Goal: Transaction & Acquisition: Purchase product/service

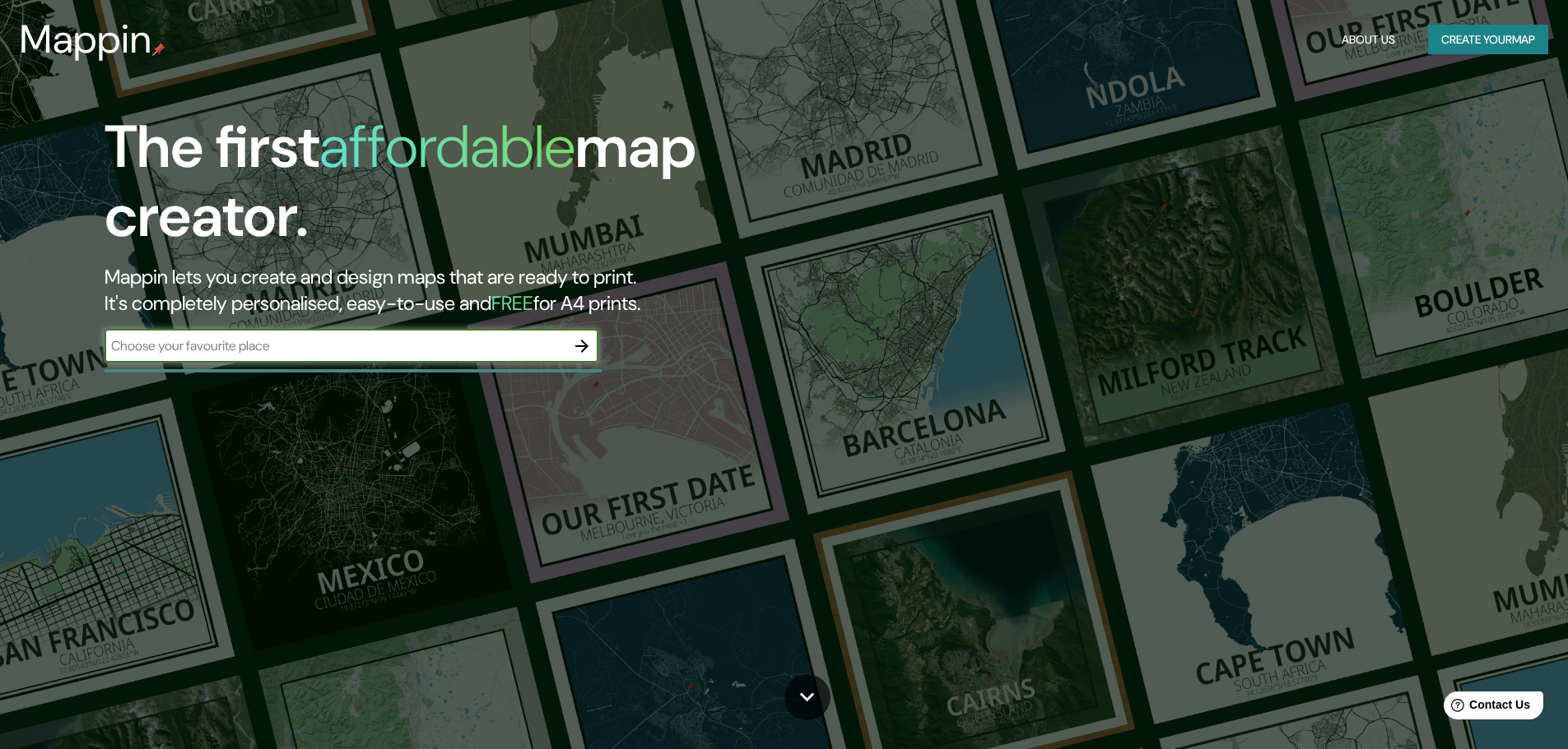
click at [571, 336] on button "button" at bounding box center [582, 345] width 33 height 33
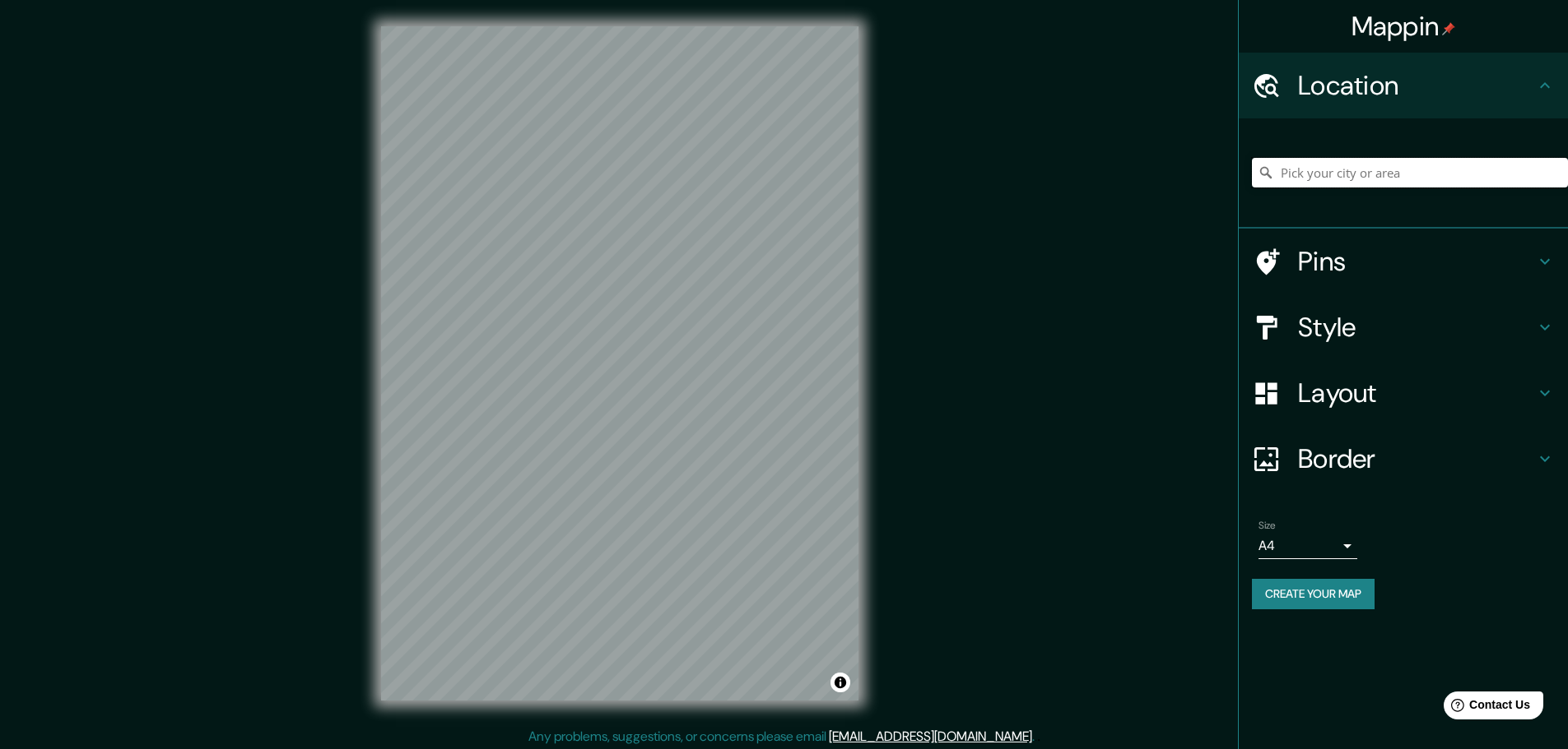
click at [1310, 176] on input "Pick your city or area" at bounding box center [1410, 172] width 316 height 29
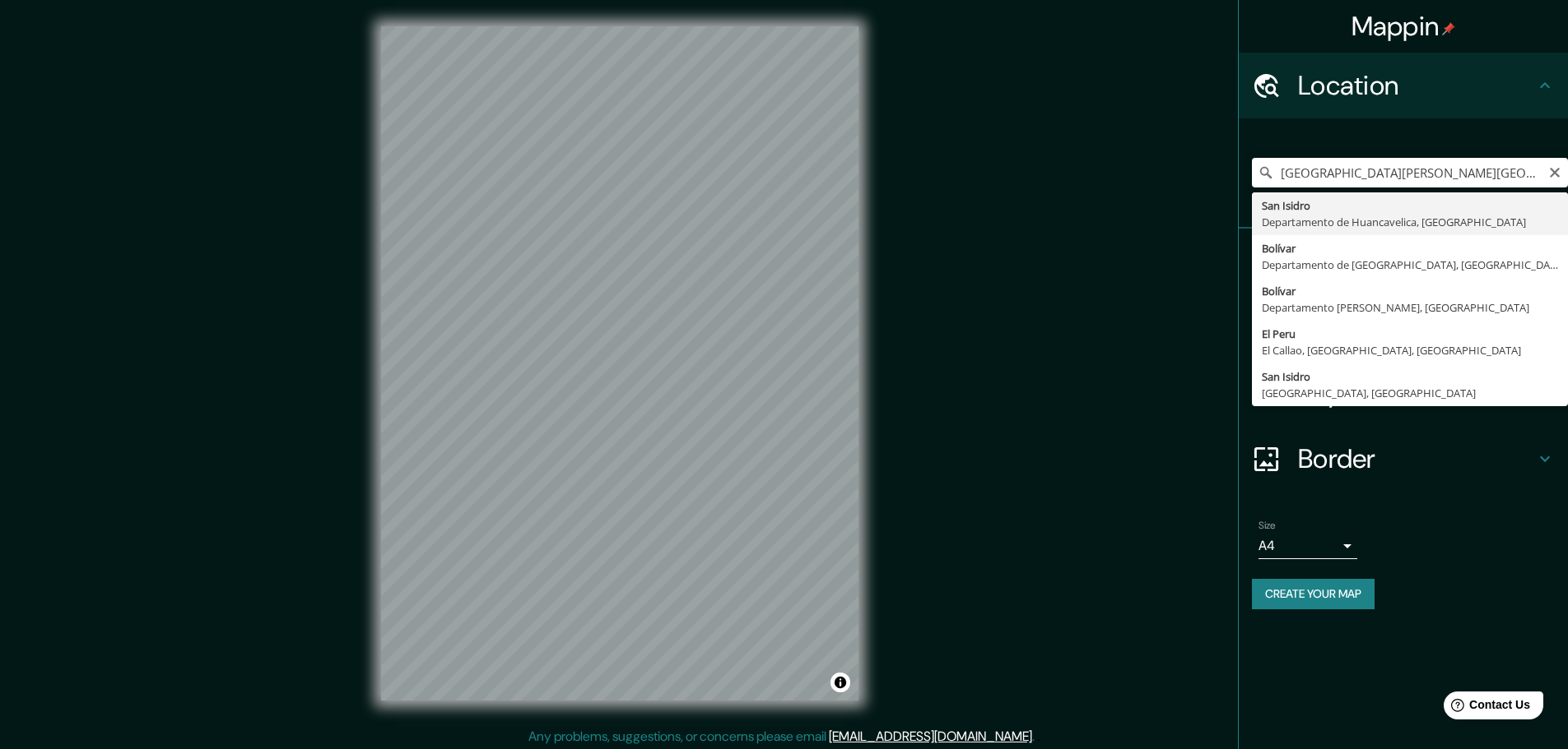
type input "[GEOGRAPHIC_DATA][PERSON_NAME], [GEOGRAPHIC_DATA], [GEOGRAPHIC_DATA]"
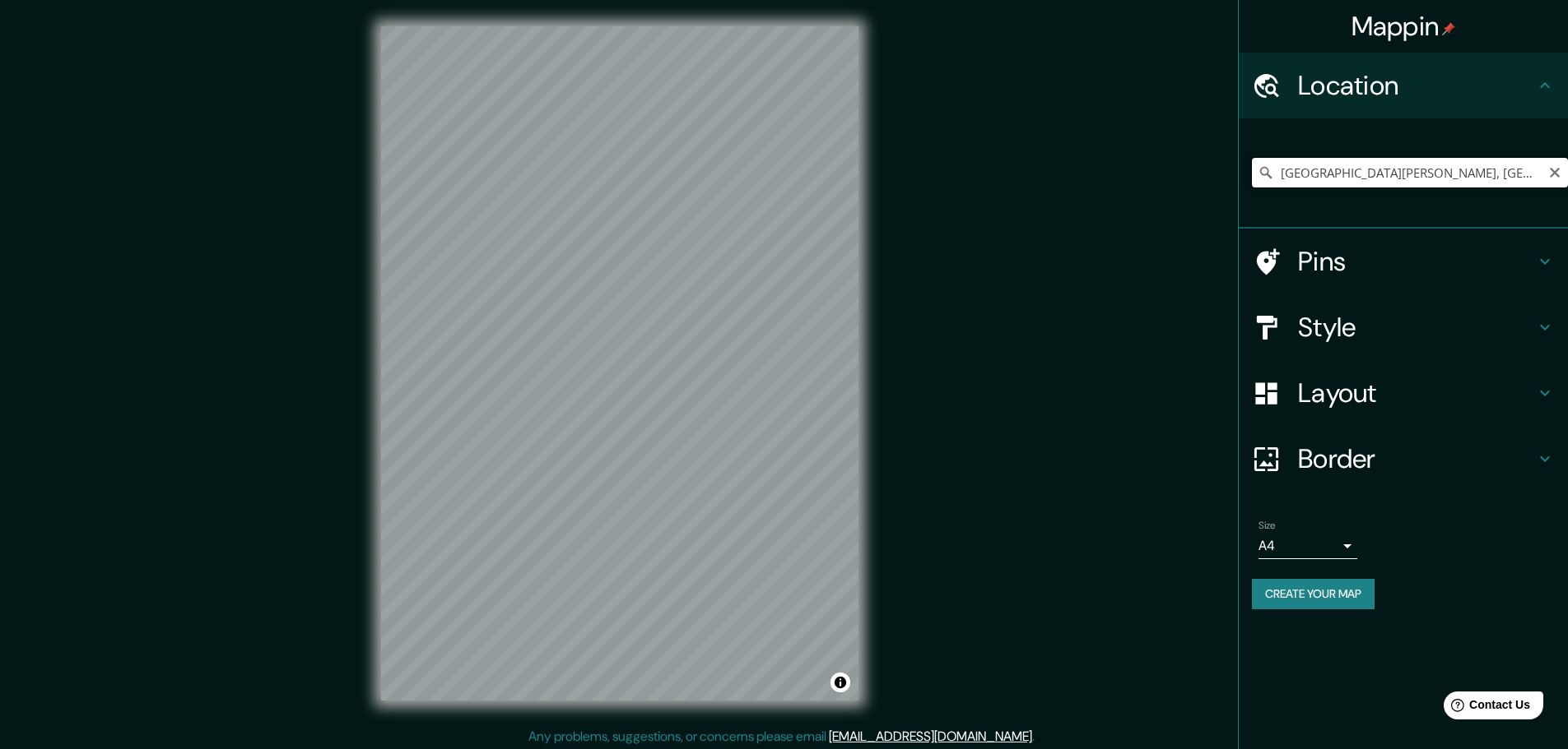
click at [1520, 175] on input "[GEOGRAPHIC_DATA][PERSON_NAME], [GEOGRAPHIC_DATA], [GEOGRAPHIC_DATA]" at bounding box center [1410, 172] width 316 height 29
click at [1551, 174] on icon "Clear" at bounding box center [1555, 173] width 13 height 13
click at [1351, 181] on input "Pick your city or area" at bounding box center [1410, 172] width 316 height 29
paste input "VXX7+4W6, Delimitado por la [GEOGRAPHIC_DATA][PERSON_NAME], [GEOGRAPHIC_DATA], …"
click at [1316, 176] on input "[GEOGRAPHIC_DATA]" at bounding box center [1410, 172] width 316 height 29
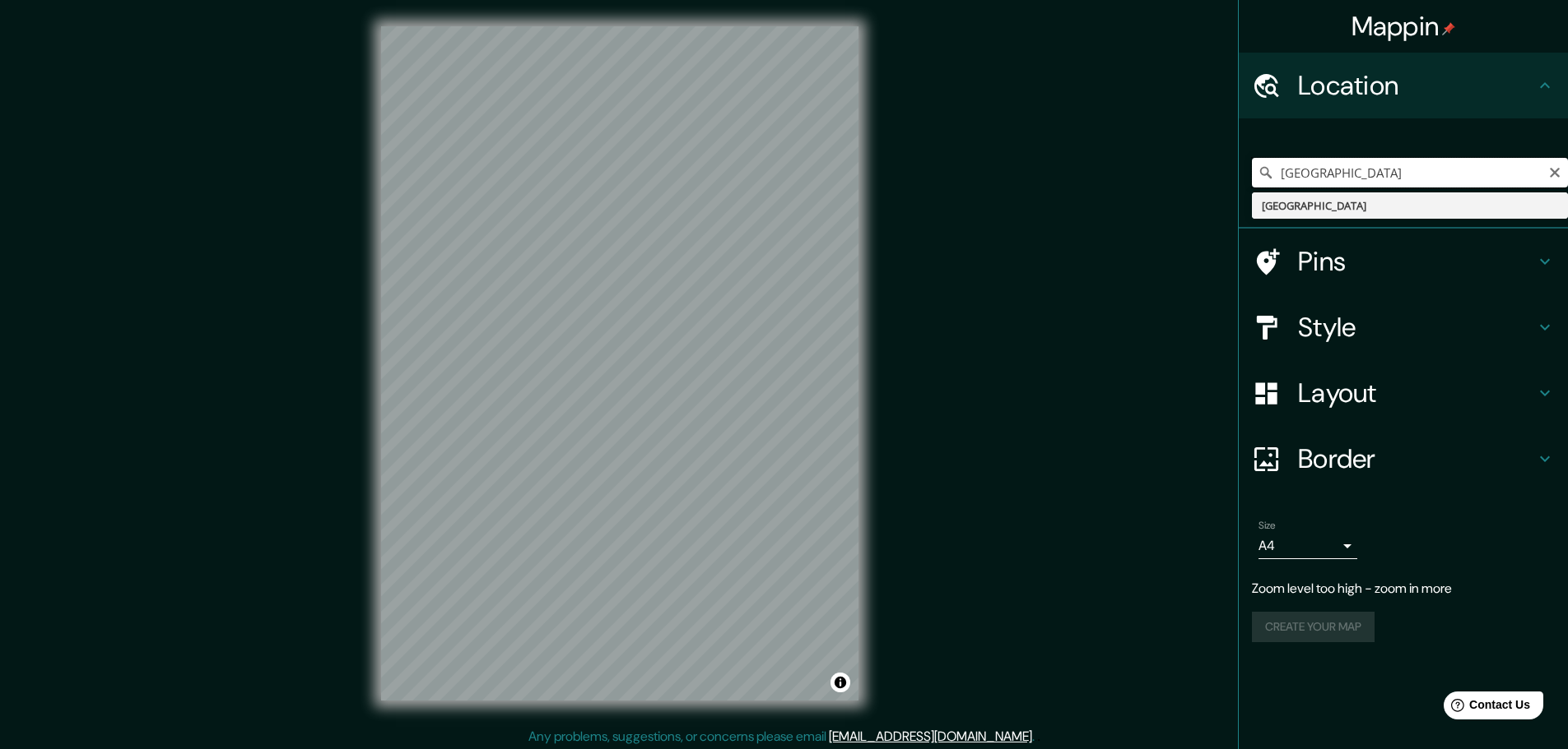
click at [1316, 176] on input "[GEOGRAPHIC_DATA]" at bounding box center [1410, 172] width 316 height 29
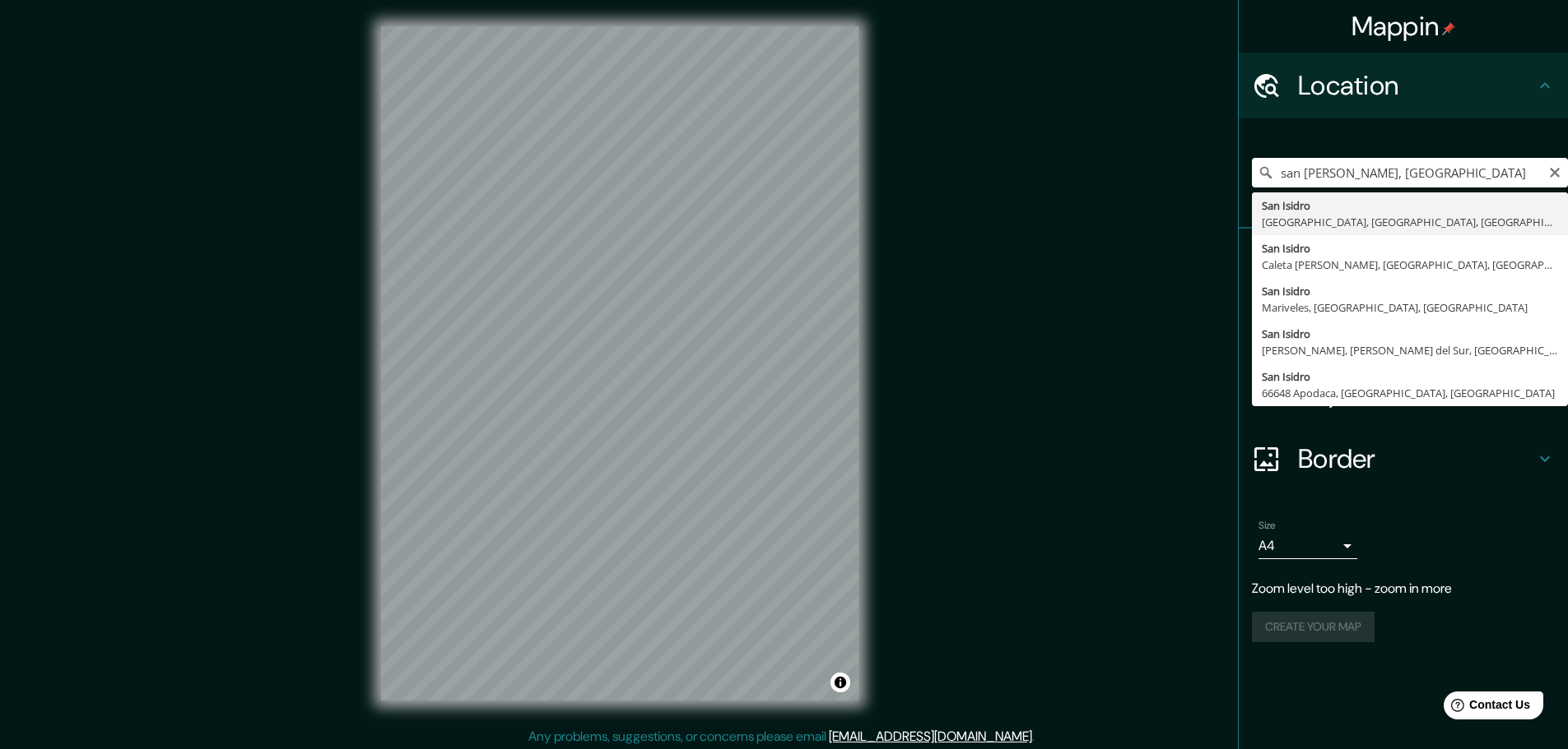
type input "[GEOGRAPHIC_DATA][PERSON_NAME], [GEOGRAPHIC_DATA], [GEOGRAPHIC_DATA], [GEOGRAPH…"
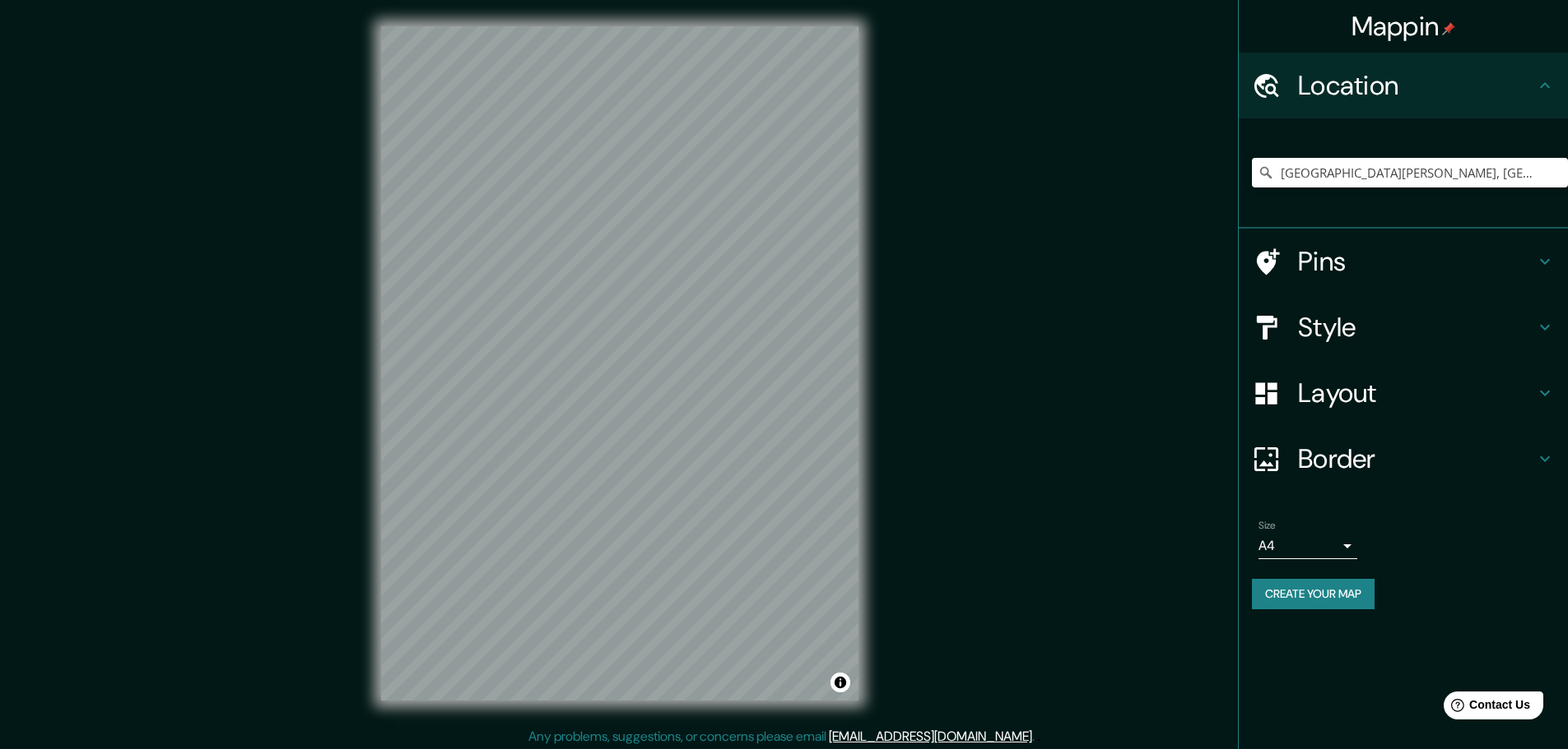
click at [1318, 345] on div "Style" at bounding box center [1403, 327] width 329 height 66
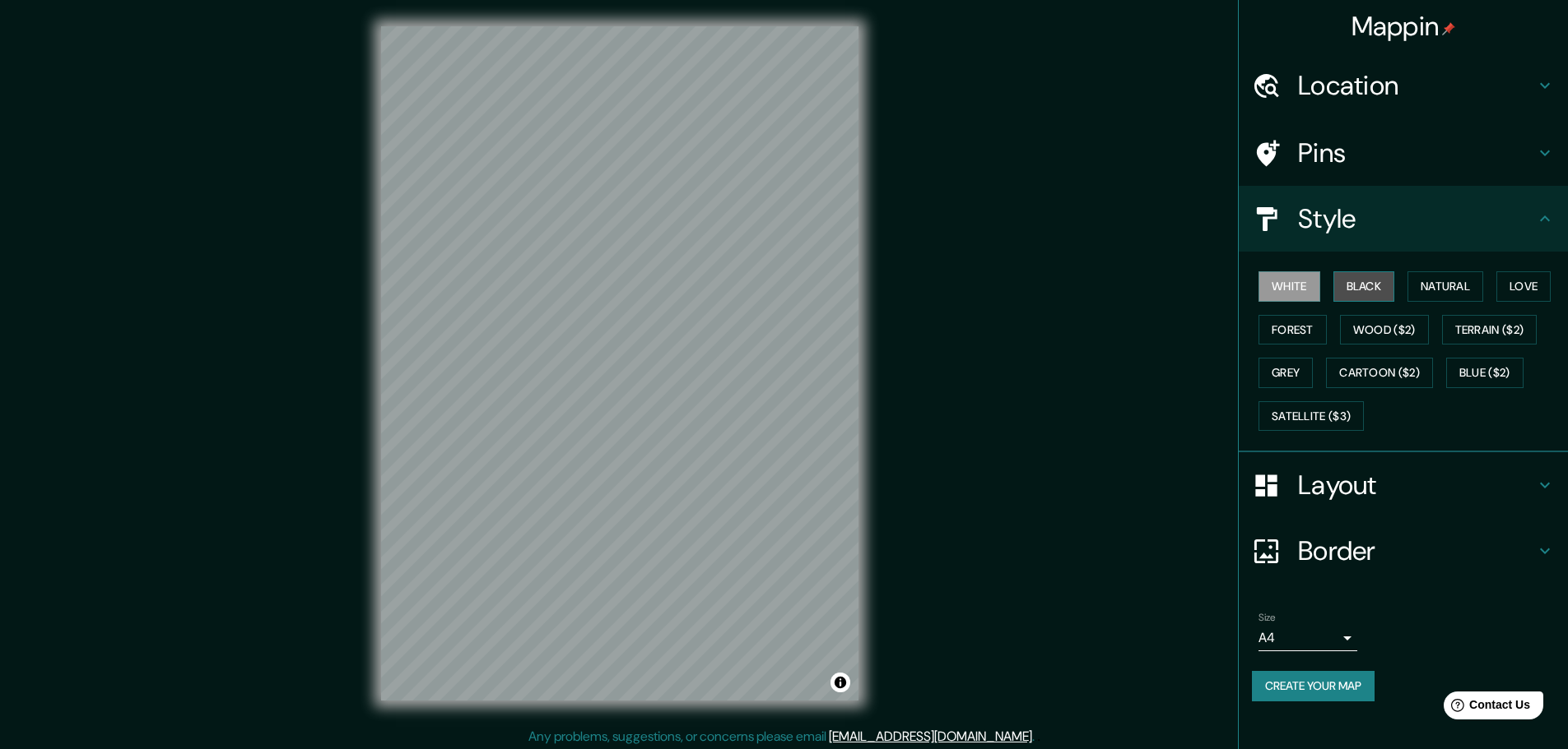
click at [1395, 279] on button "Black" at bounding box center [1363, 286] width 62 height 30
click at [1431, 288] on button "Natural" at bounding box center [1445, 286] width 76 height 30
click at [1532, 283] on button "Love" at bounding box center [1523, 286] width 54 height 30
click at [1302, 341] on button "Forest" at bounding box center [1292, 330] width 68 height 30
click at [1415, 329] on button "Wood ($2)" at bounding box center [1383, 330] width 89 height 30
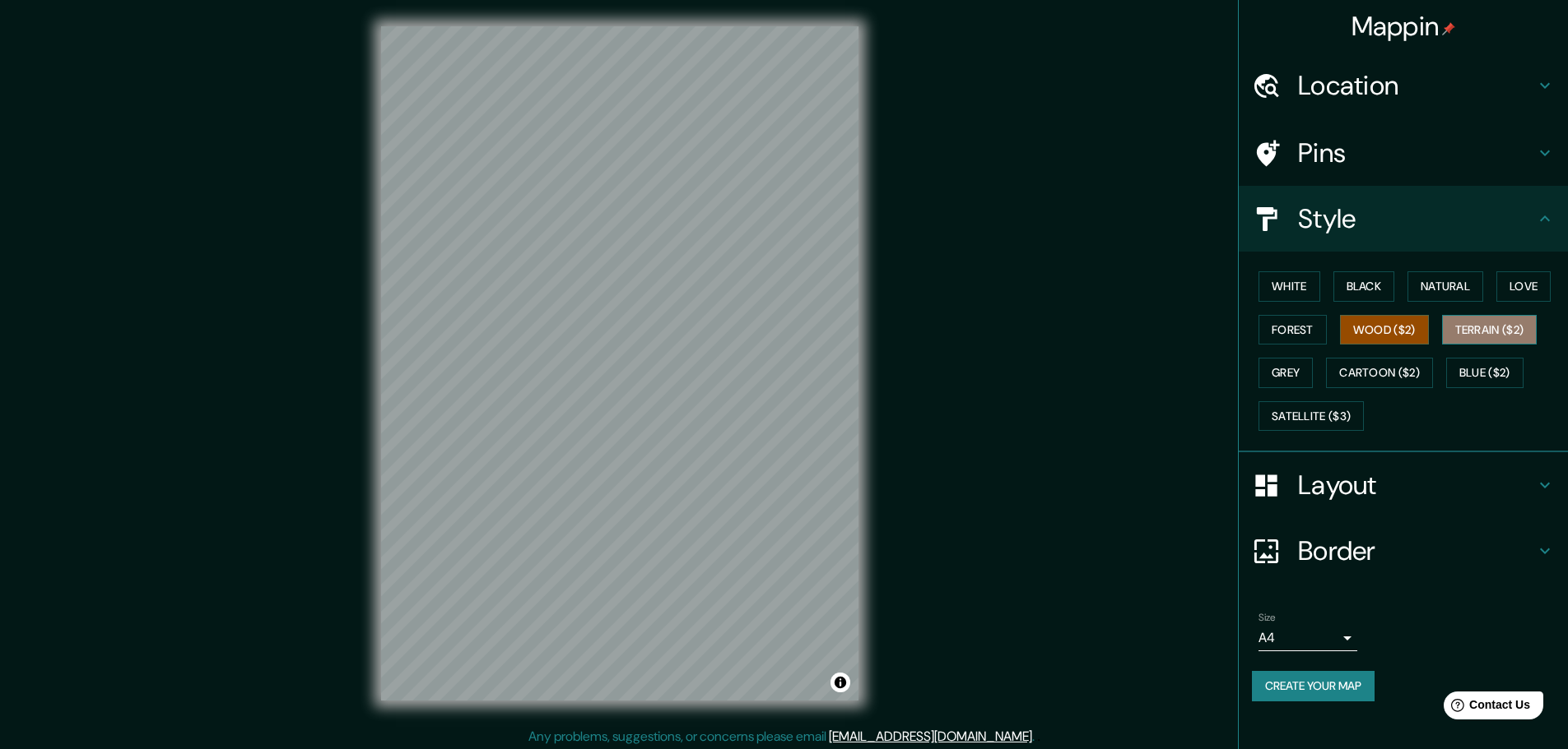
click at [1499, 328] on button "Terrain ($2)" at bounding box center [1489, 330] width 95 height 30
click at [1284, 361] on button "Grey" at bounding box center [1286, 373] width 54 height 30
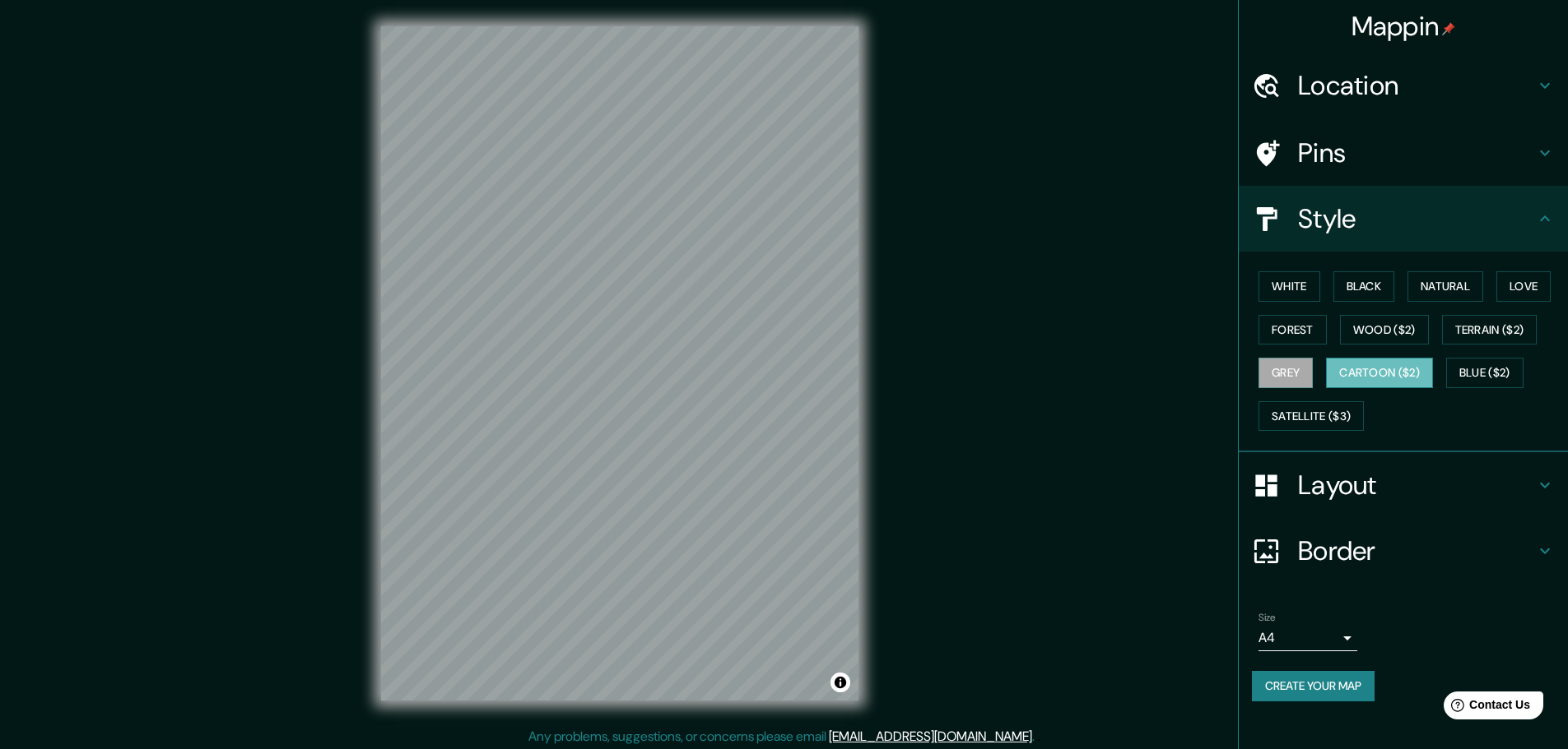
click at [1372, 369] on button "Cartoon ($2)" at bounding box center [1379, 373] width 107 height 30
click at [1499, 372] on button "Blue ($2)" at bounding box center [1485, 373] width 78 height 30
click at [1305, 436] on div "White Black Natural Love Forest Wood ($2) Terrain ($2) Grey Cartoon ($2) Blue (…" at bounding box center [1410, 350] width 316 height 173
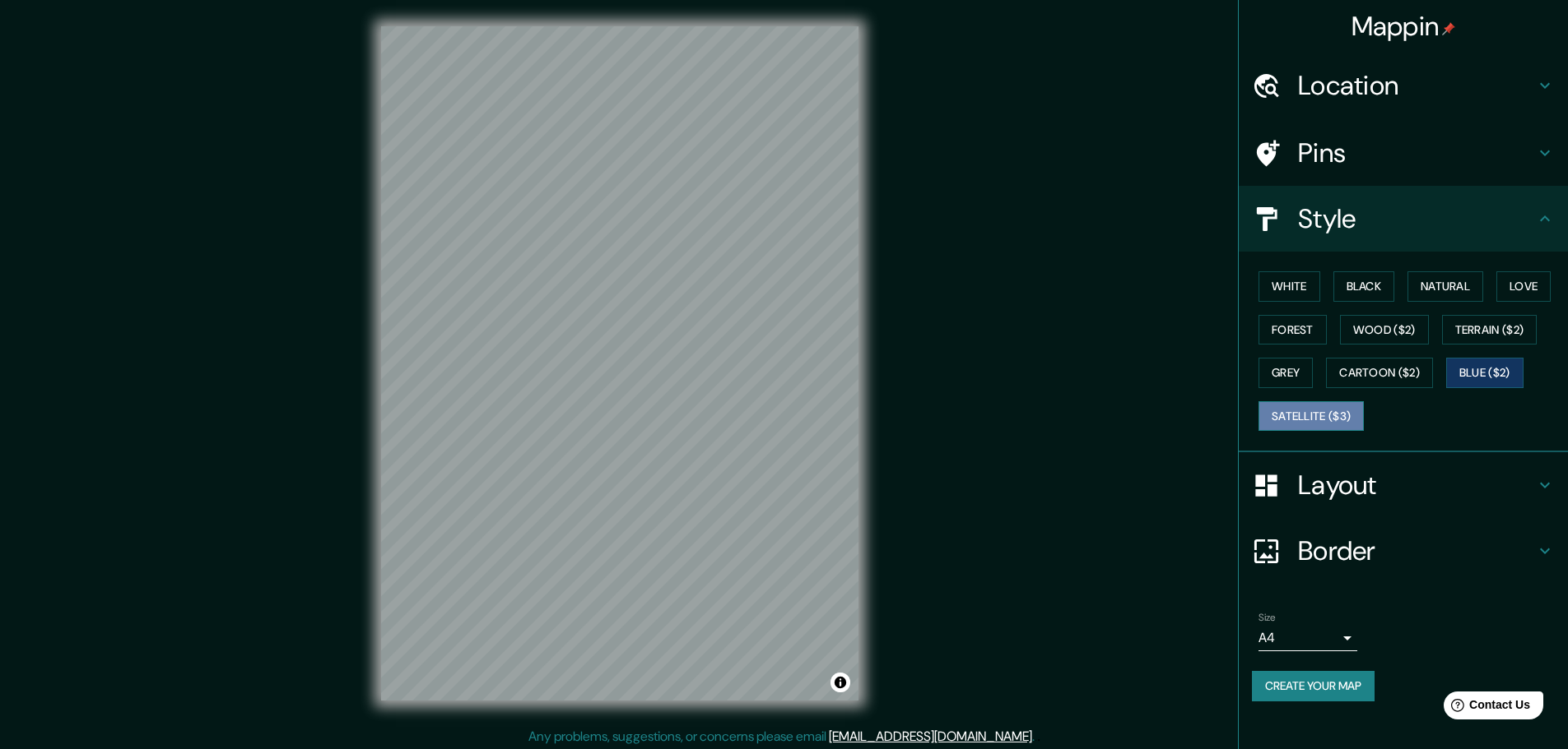
click at [1301, 425] on button "Satellite ($3)" at bounding box center [1311, 416] width 105 height 30
click at [1426, 288] on button "Natural" at bounding box center [1445, 286] width 76 height 30
click at [1313, 425] on button "Satellite ($3)" at bounding box center [1311, 416] width 105 height 30
click at [1439, 275] on button "Natural" at bounding box center [1445, 286] width 76 height 30
click at [1318, 403] on button "Satellite ($3)" at bounding box center [1311, 416] width 105 height 30
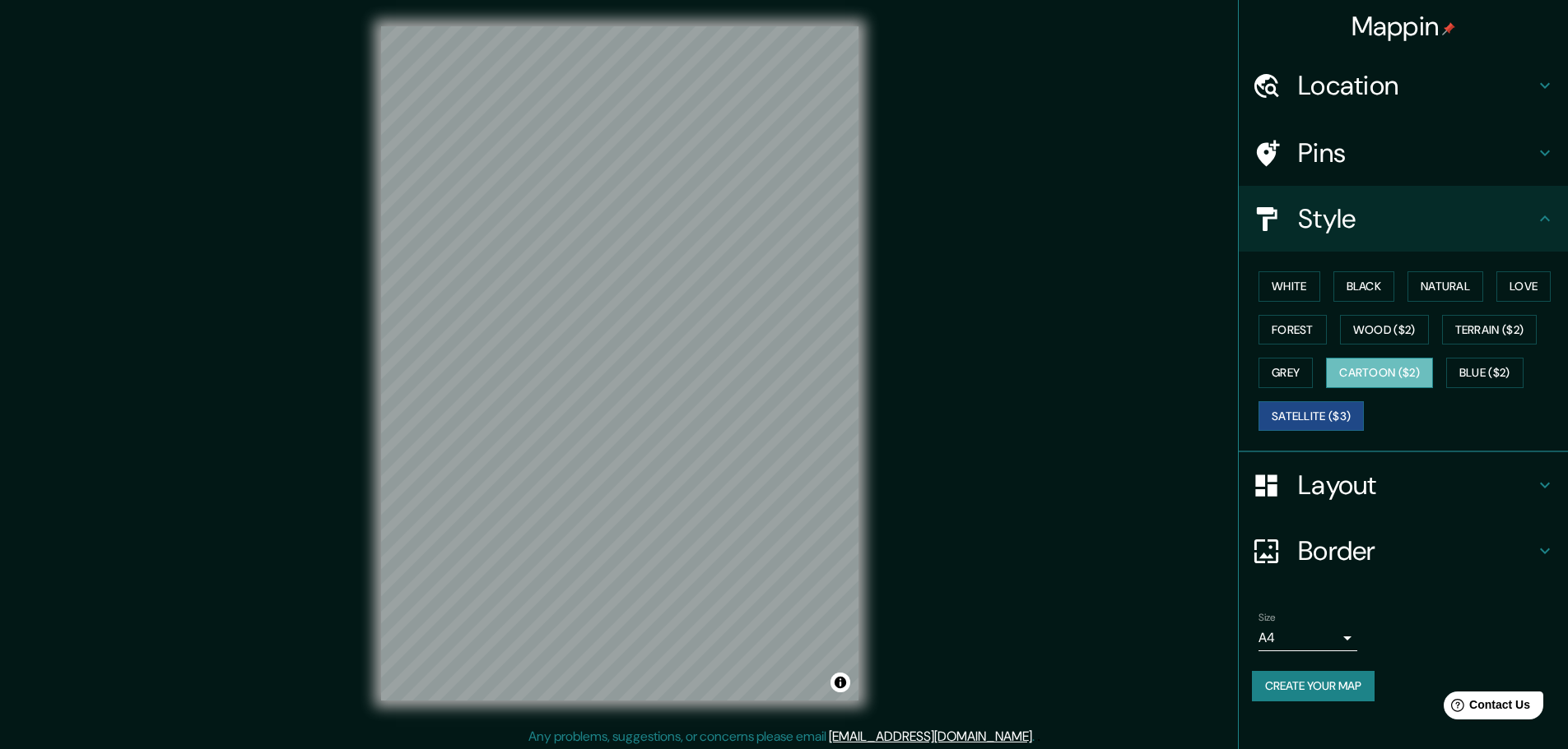
click at [1407, 363] on button "Cartoon ($2)" at bounding box center [1379, 373] width 107 height 30
click at [1393, 334] on button "Wood ($2)" at bounding box center [1383, 330] width 89 height 30
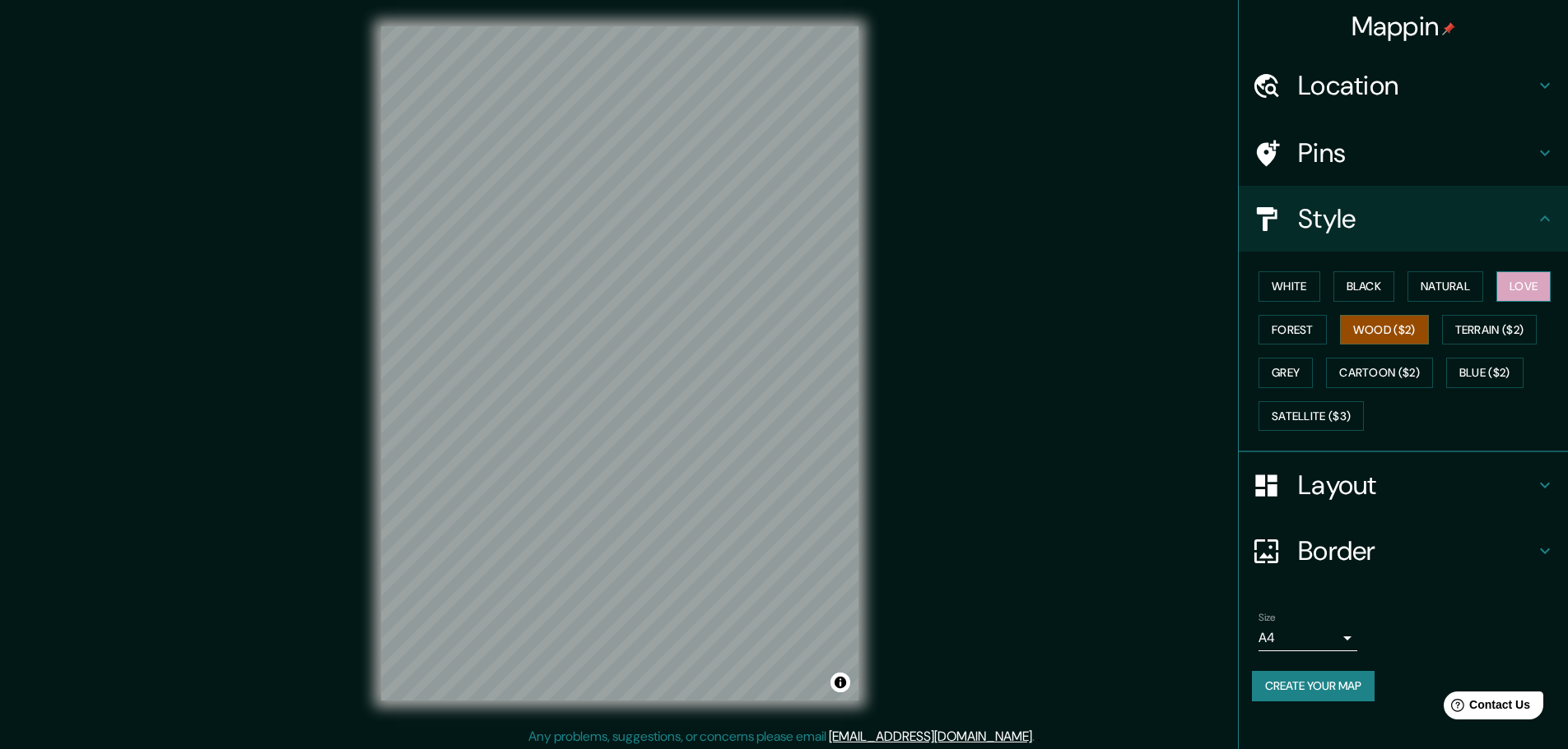
click at [1522, 286] on button "Love" at bounding box center [1523, 286] width 54 height 30
click at [1461, 286] on button "Natural" at bounding box center [1445, 286] width 76 height 30
click at [1368, 287] on button "Black" at bounding box center [1363, 286] width 62 height 30
click at [1325, 292] on div "White Black Natural Love Forest Wood ($2) Terrain ($2) Grey Cartoon ($2) Blue (…" at bounding box center [1410, 350] width 316 height 173
click at [1307, 300] on button "White" at bounding box center [1289, 286] width 62 height 30
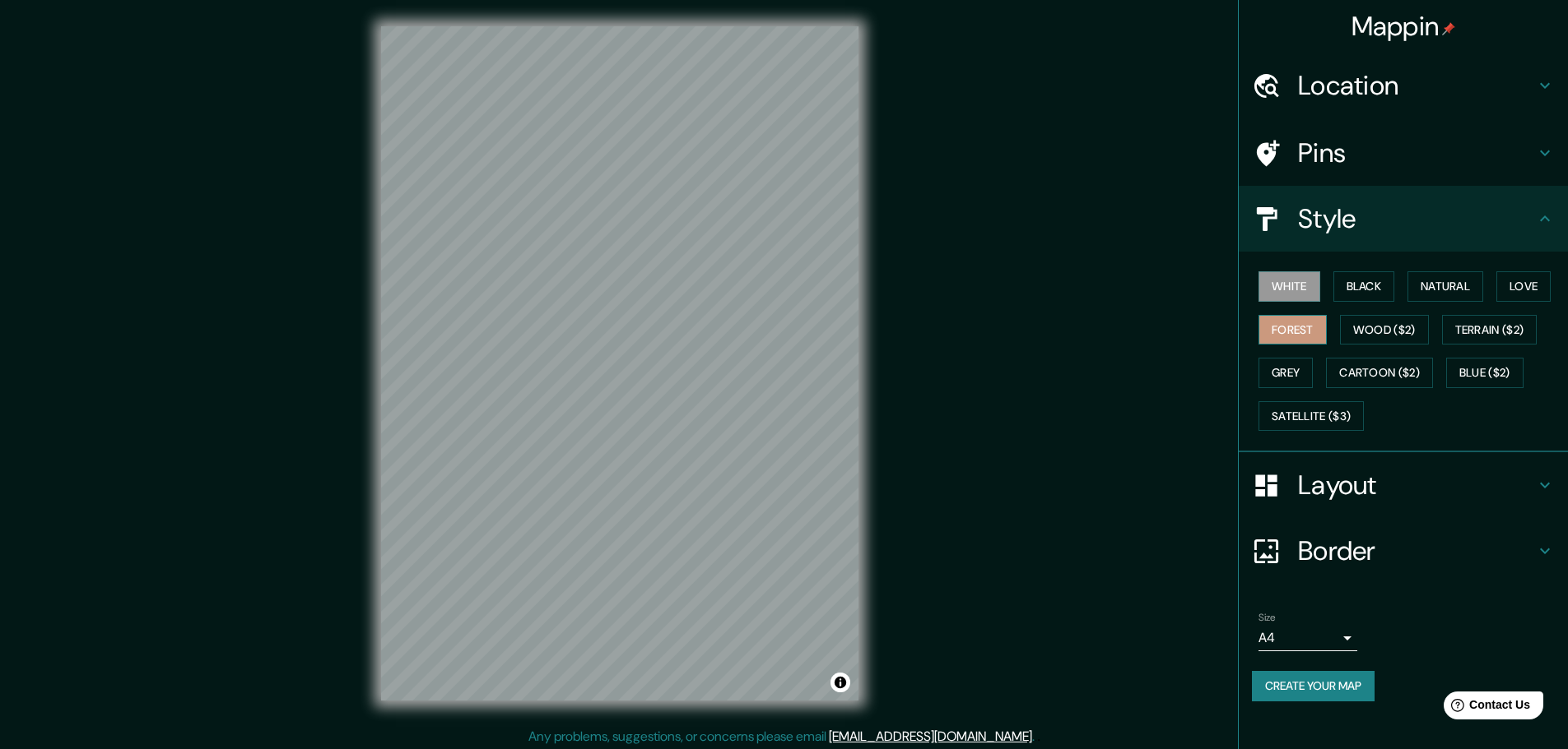
click at [1299, 342] on button "Forest" at bounding box center [1292, 330] width 68 height 30
click at [1296, 371] on button "Grey" at bounding box center [1286, 373] width 54 height 30
click at [1289, 328] on button "Forest" at bounding box center [1292, 330] width 68 height 30
click at [1471, 360] on button "Blue ($2)" at bounding box center [1485, 373] width 78 height 30
click at [1467, 372] on button "Blue ($2)" at bounding box center [1485, 373] width 78 height 30
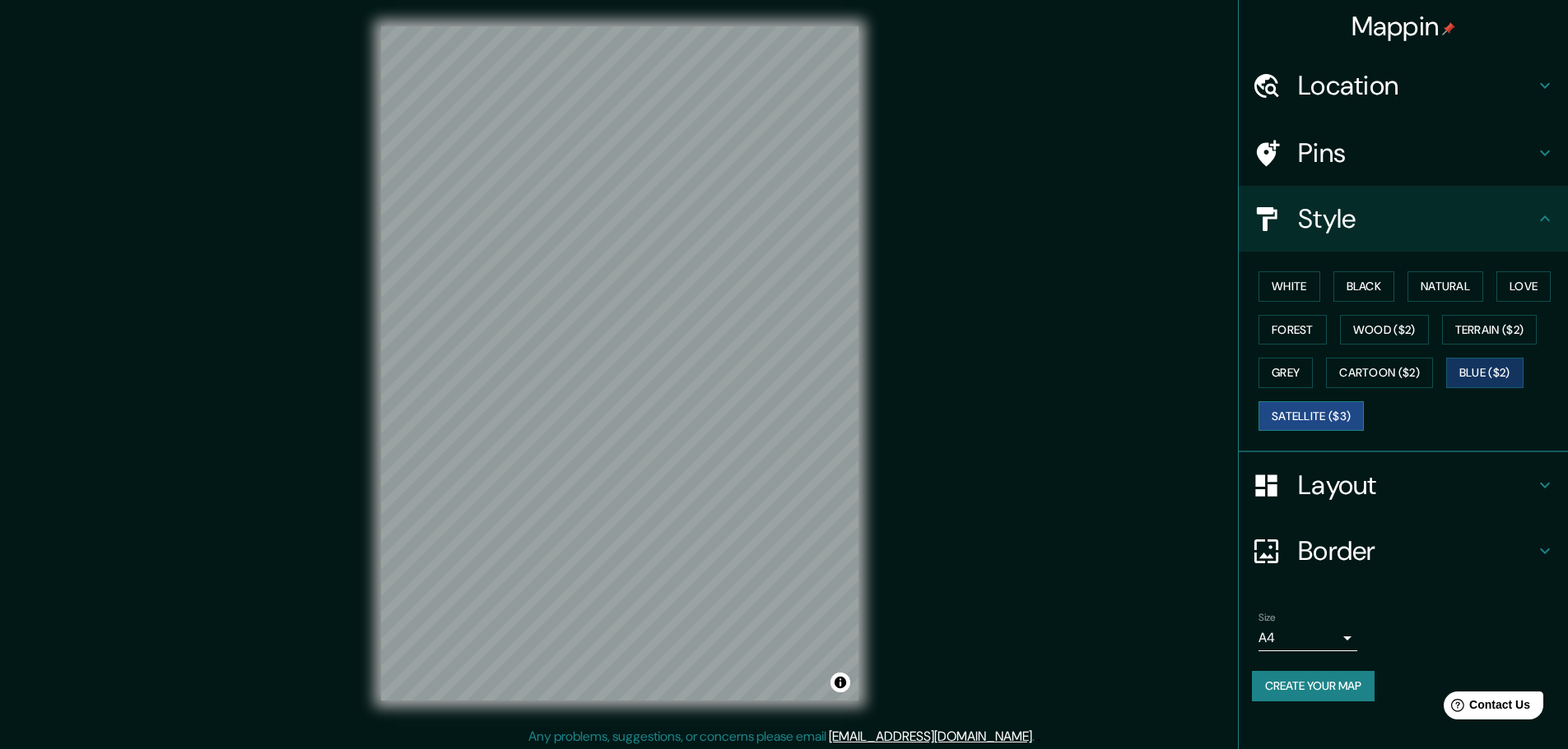
click at [1329, 423] on button "Satellite ($3)" at bounding box center [1311, 416] width 105 height 30
click at [1310, 383] on button "Grey" at bounding box center [1286, 373] width 54 height 30
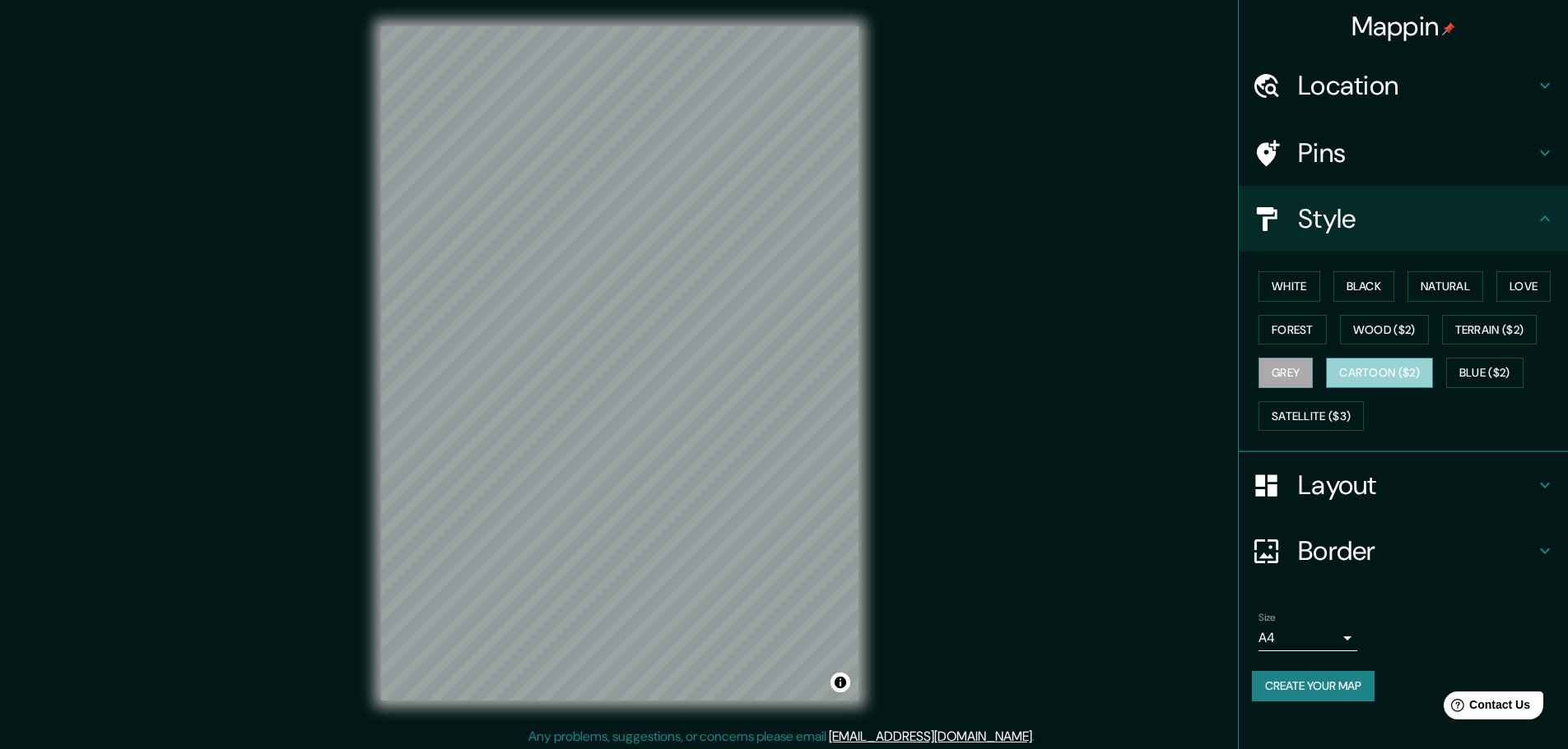
click at [1373, 377] on button "Cartoon ($2)" at bounding box center [1379, 373] width 107 height 30
click at [1493, 330] on button "Terrain ($2)" at bounding box center [1489, 330] width 95 height 30
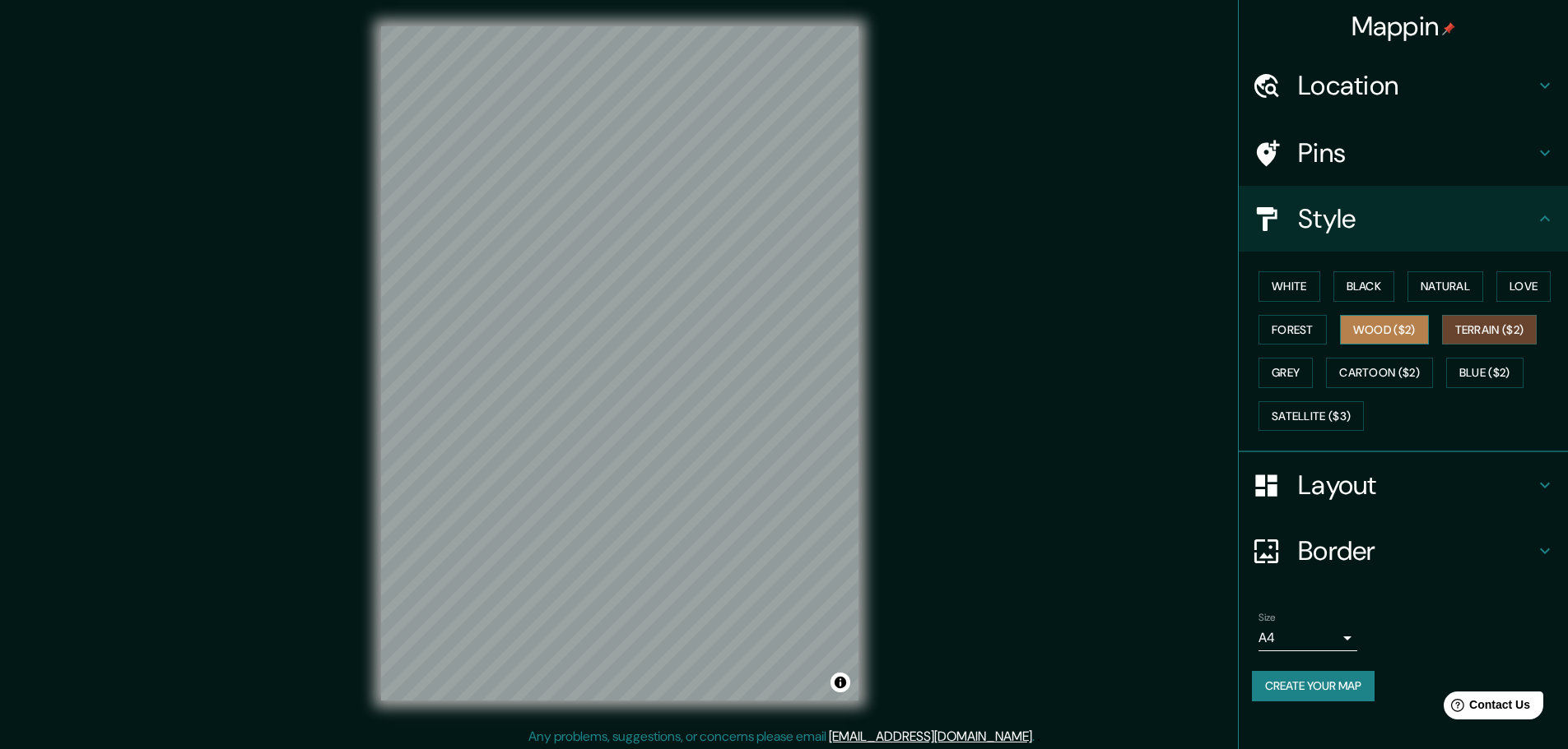
click at [1401, 324] on button "Wood ($2)" at bounding box center [1383, 330] width 89 height 30
click at [1306, 330] on button "Forest" at bounding box center [1292, 330] width 68 height 30
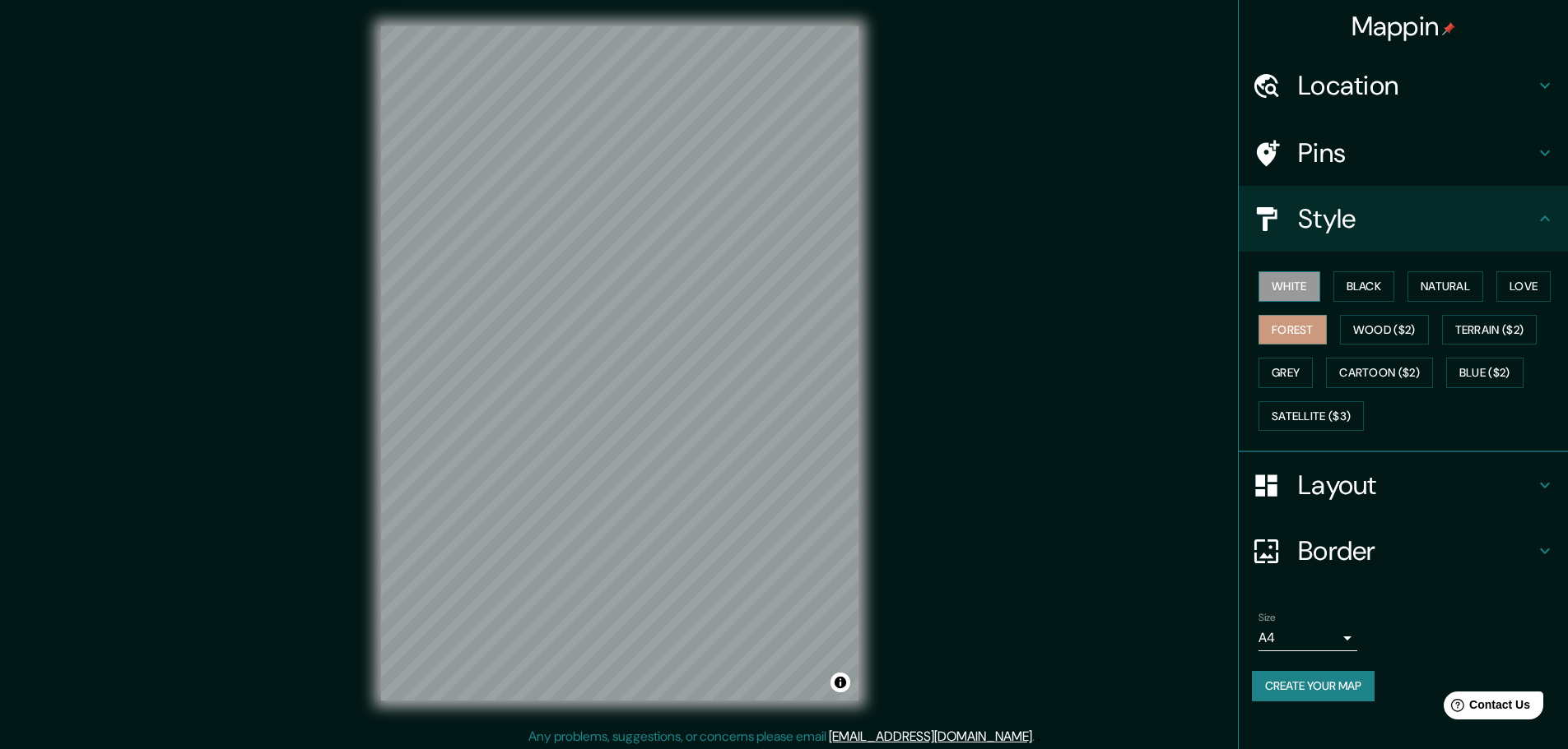
click at [1301, 290] on button "White" at bounding box center [1289, 286] width 62 height 30
click at [1382, 285] on button "Black" at bounding box center [1363, 286] width 62 height 30
click at [1415, 286] on button "Natural" at bounding box center [1445, 286] width 76 height 30
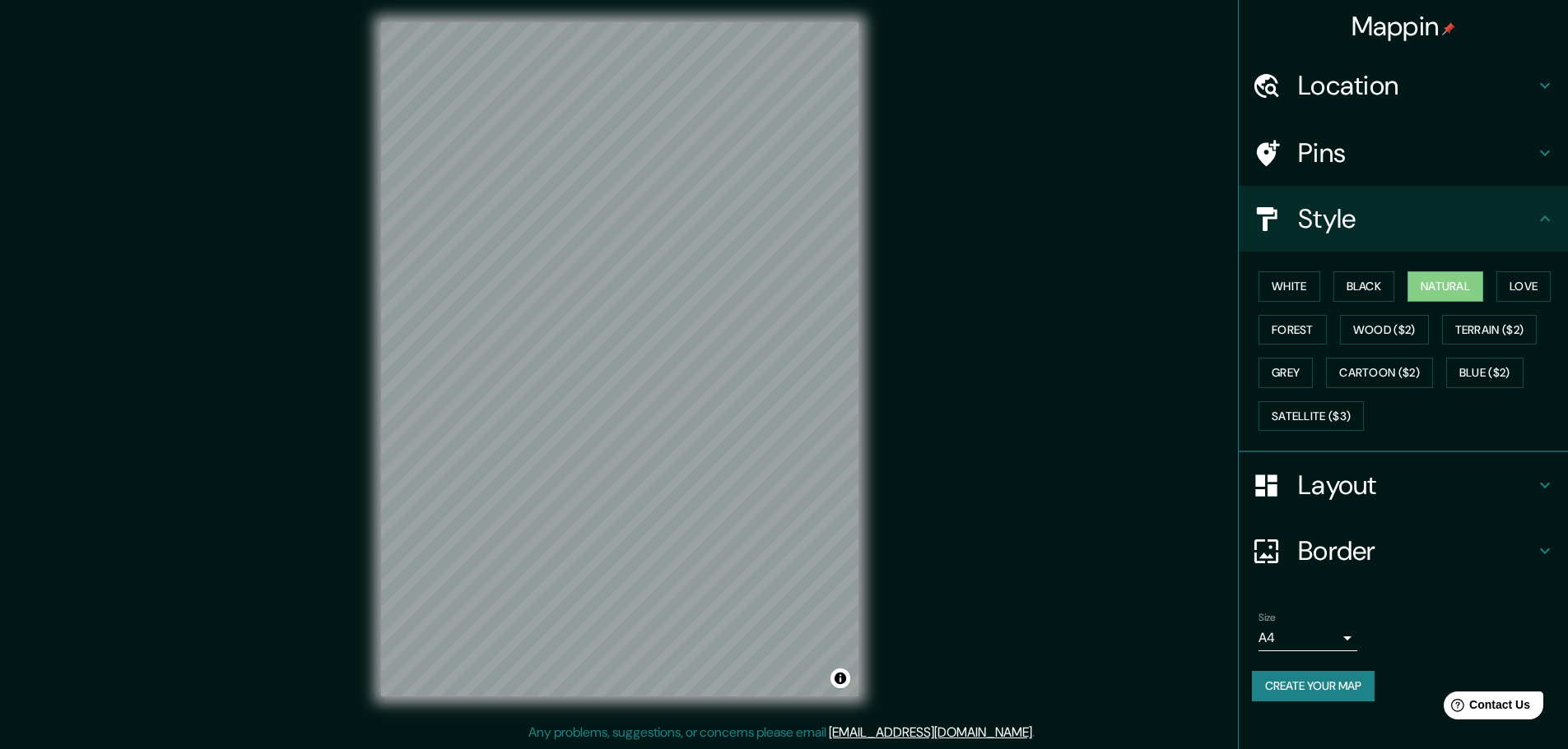
click at [1327, 643] on body "Mappin Location [GEOGRAPHIC_DATA][PERSON_NAME], [GEOGRAPHIC_DATA], [GEOGRAPHIC_…" at bounding box center [784, 370] width 1568 height 749
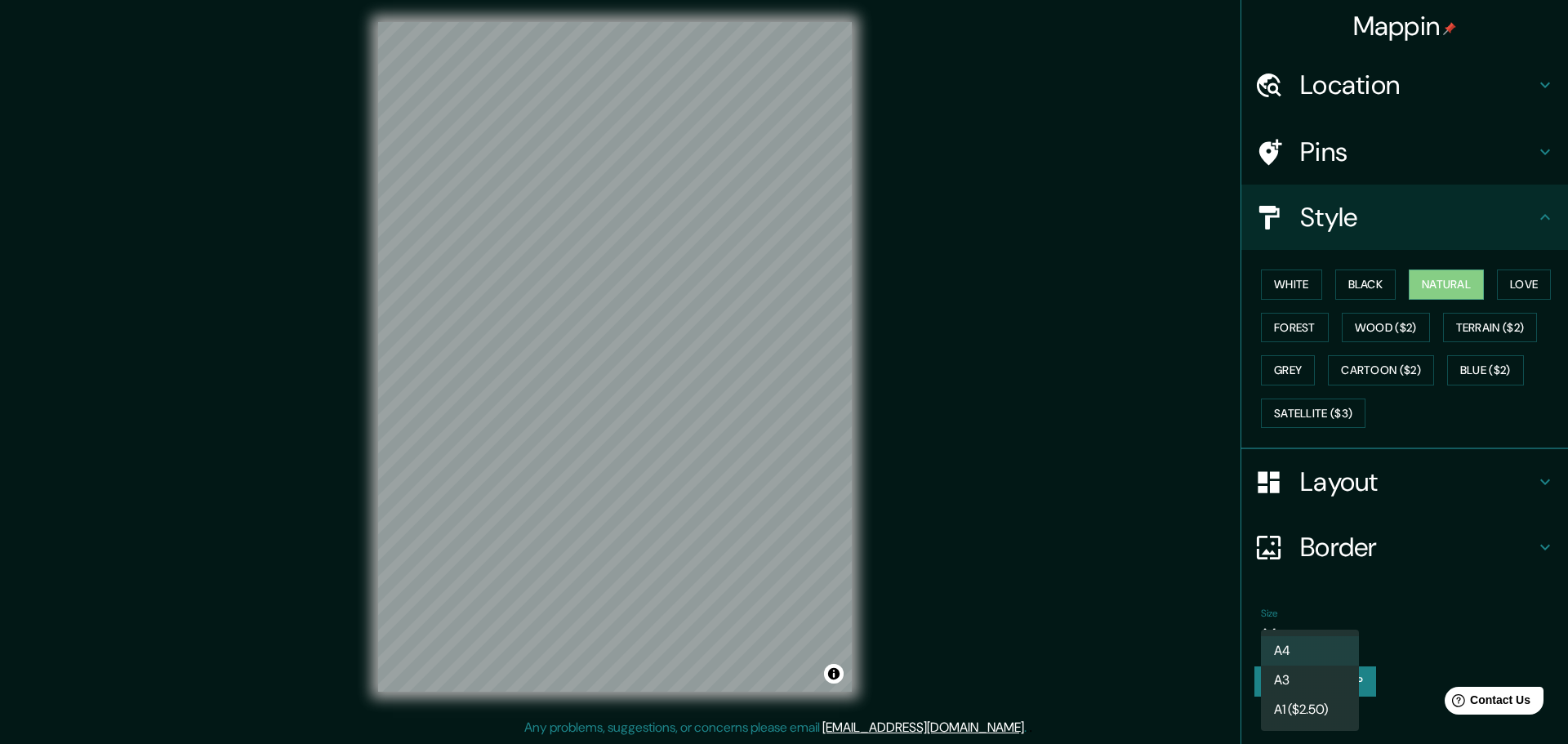
click at [1324, 677] on li "A3" at bounding box center [1309, 680] width 98 height 29
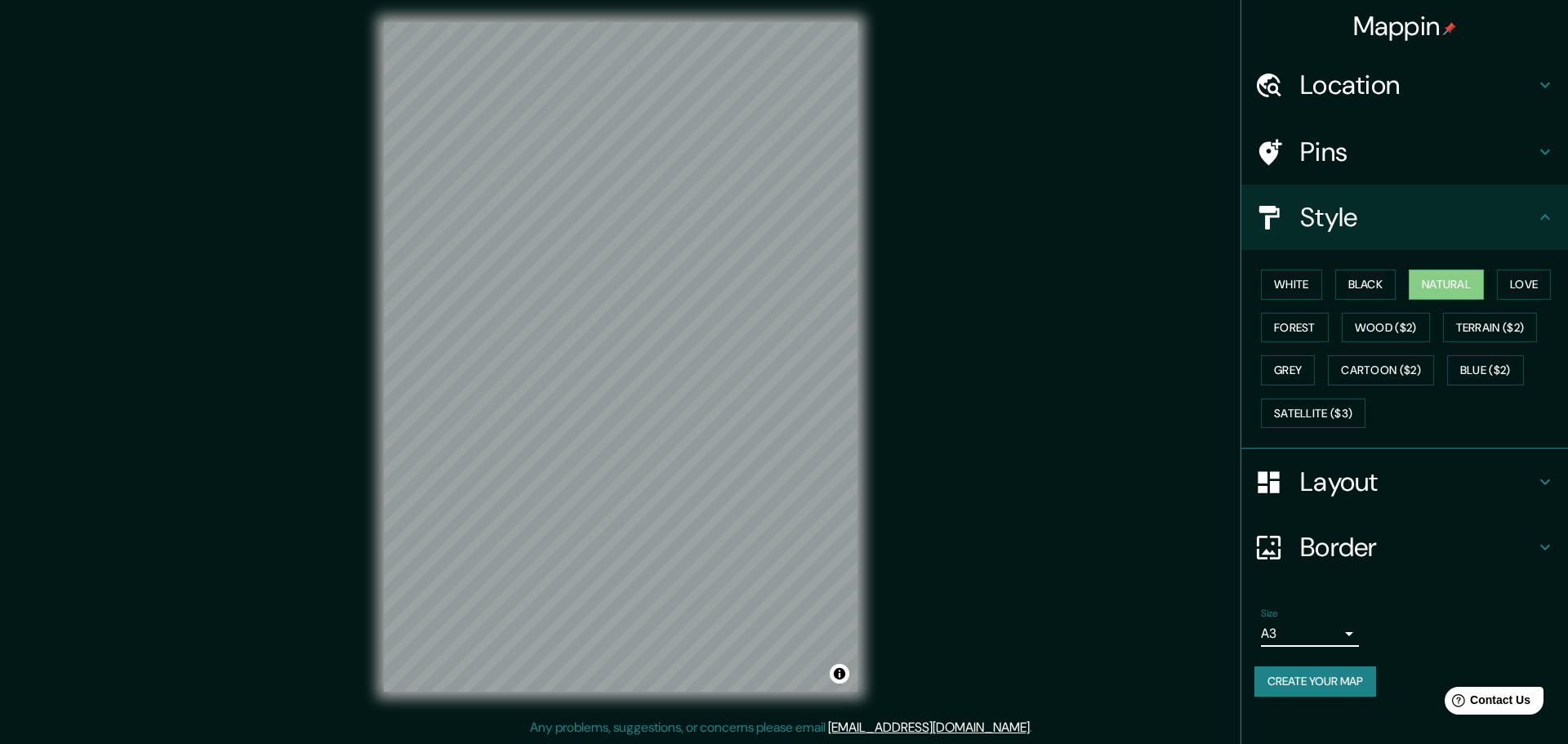
click at [1323, 639] on body "Mappin Location [GEOGRAPHIC_DATA][PERSON_NAME], [GEOGRAPHIC_DATA], [GEOGRAPHIC_…" at bounding box center [784, 367] width 1568 height 744
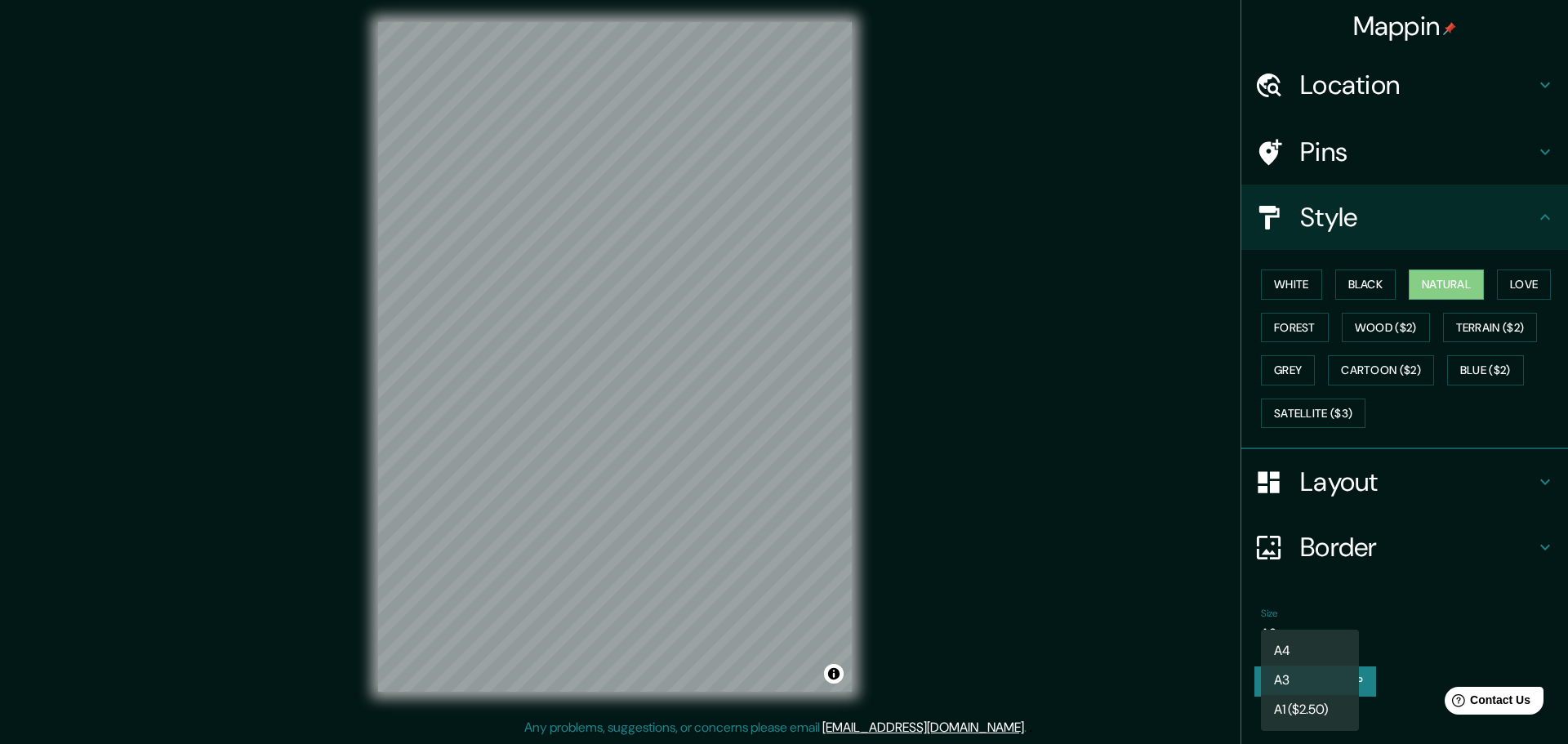
click at [1320, 643] on li "A4" at bounding box center [1309, 650] width 98 height 29
type input "single"
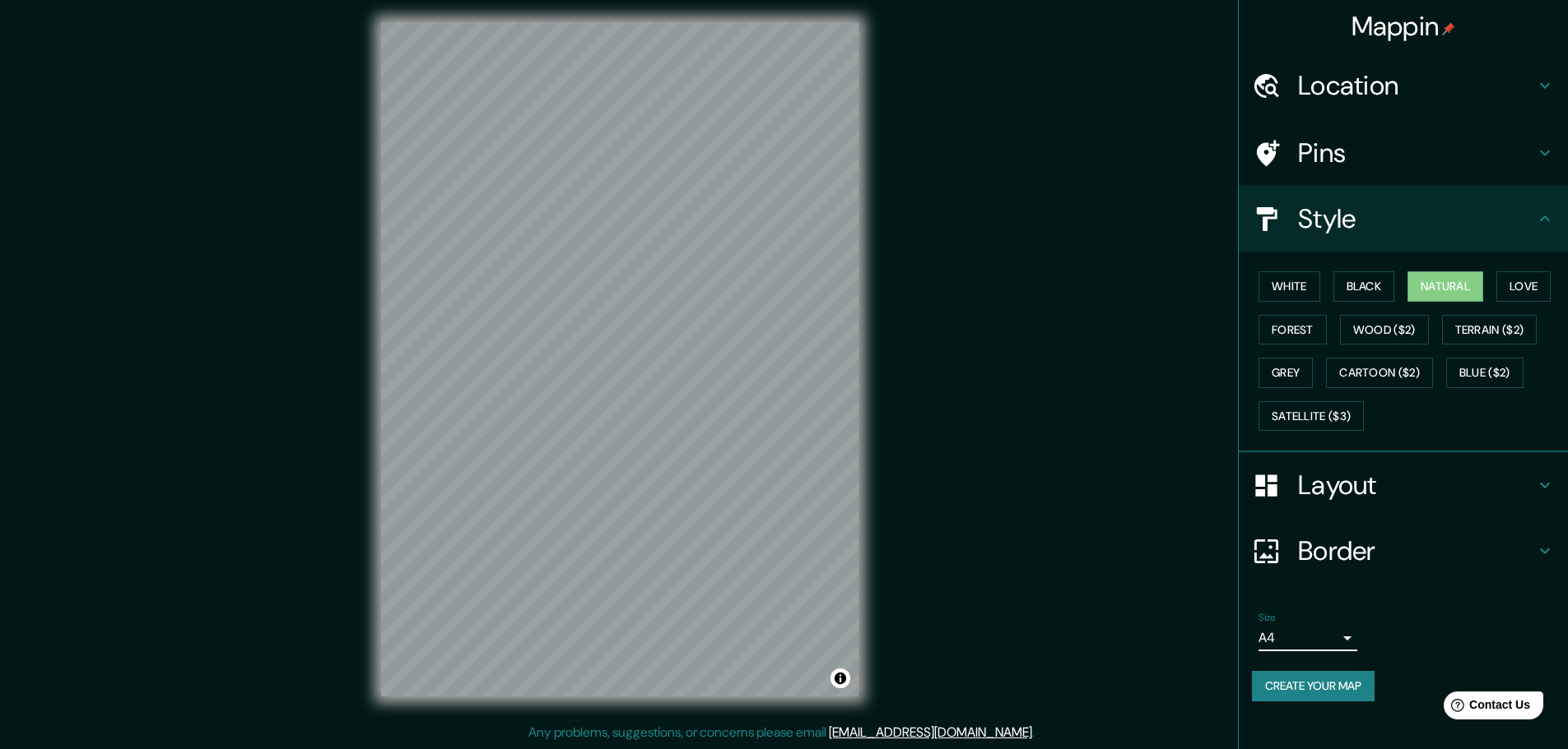
click at [1416, 473] on h4 "Layout" at bounding box center [1415, 484] width 237 height 33
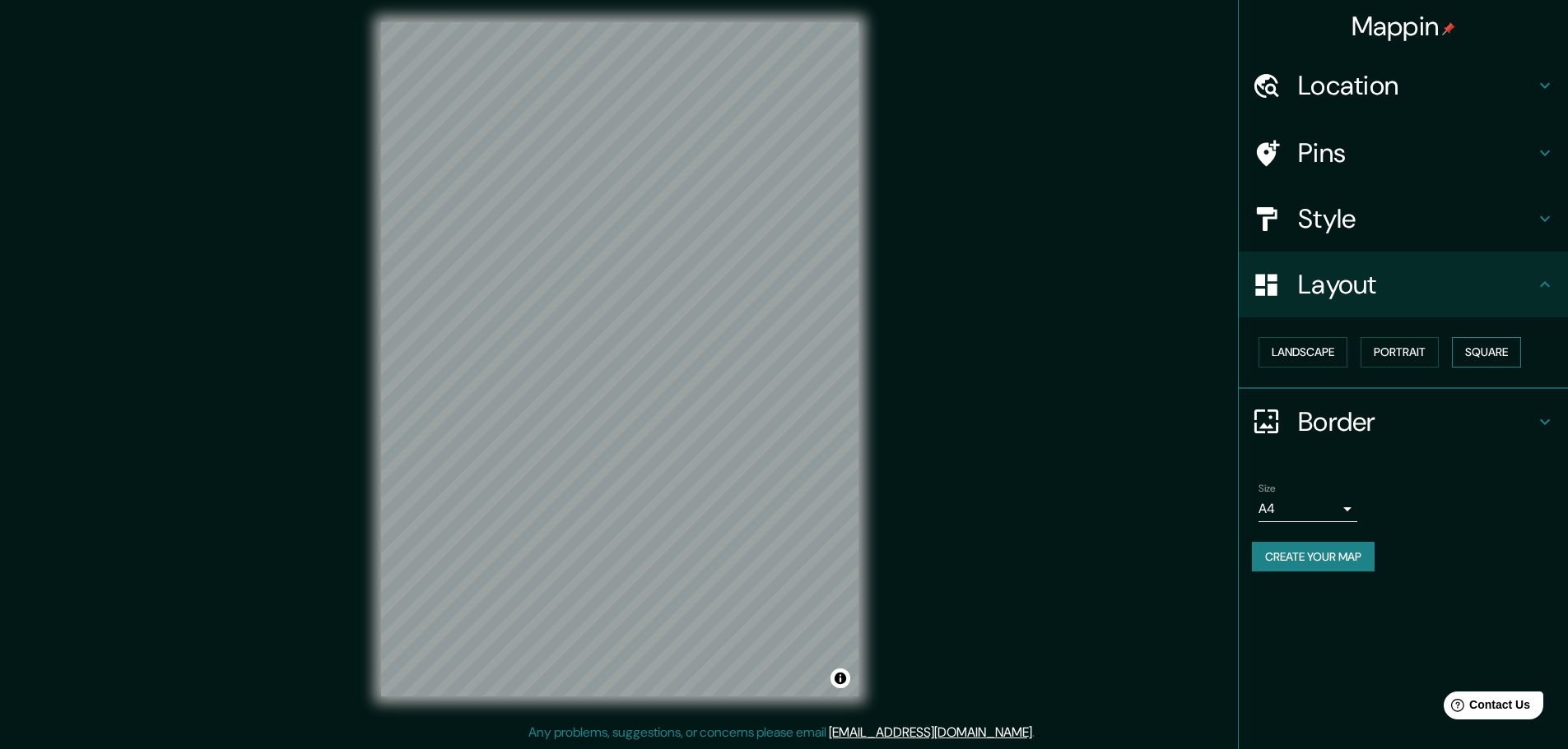
click at [1477, 354] on button "Square" at bounding box center [1486, 352] width 69 height 30
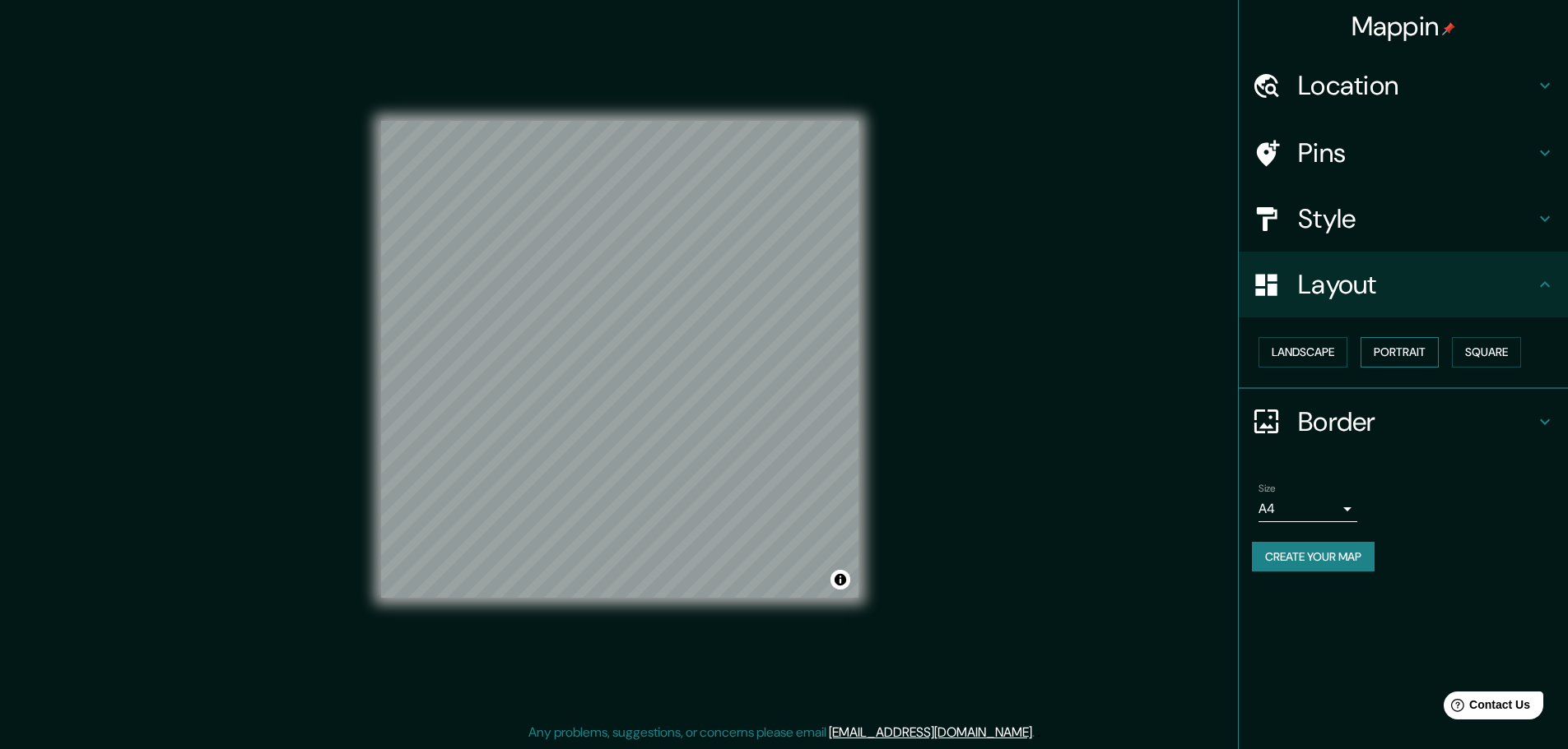
click at [1417, 354] on button "Portrait" at bounding box center [1399, 352] width 78 height 30
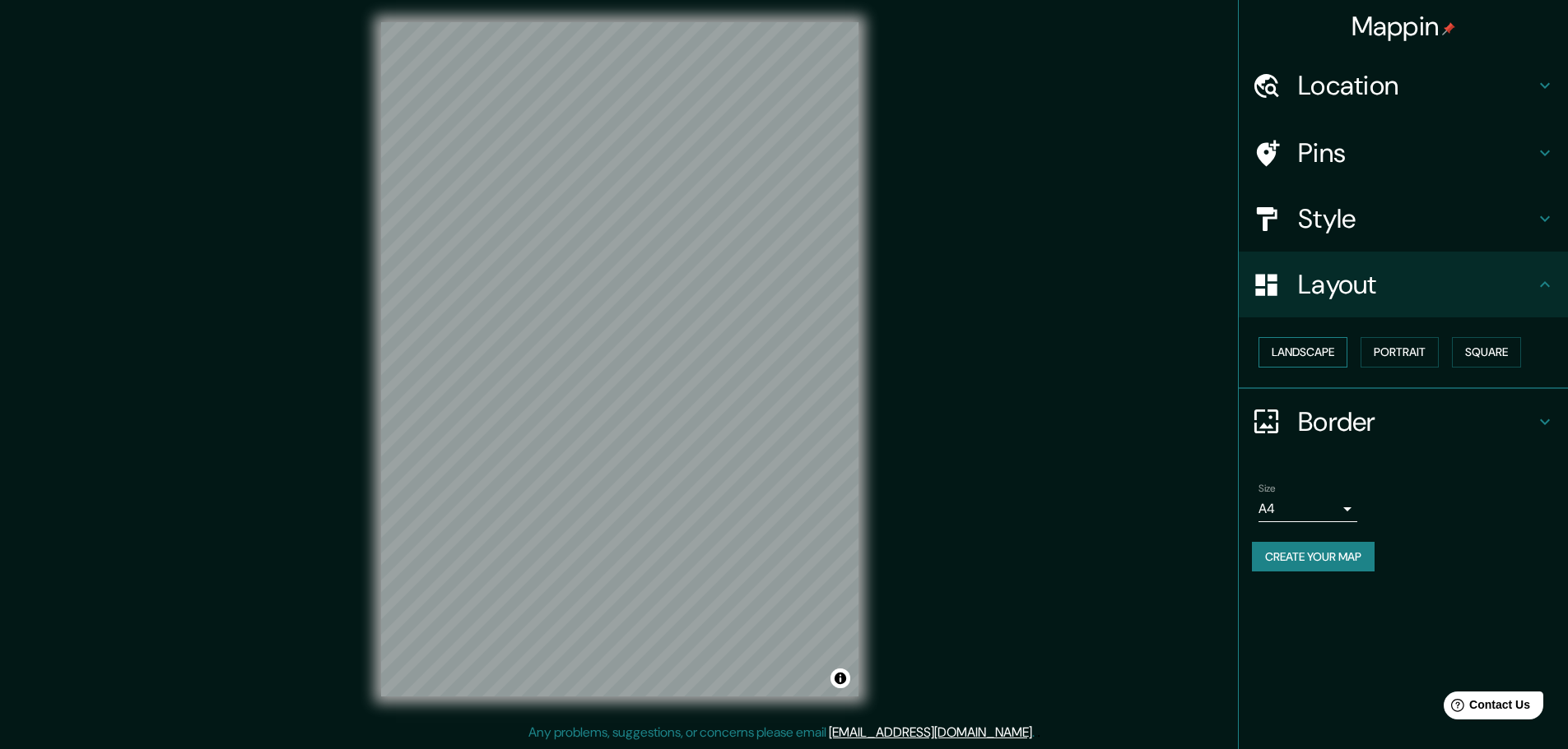
click at [1301, 354] on button "Landscape" at bounding box center [1302, 352] width 89 height 30
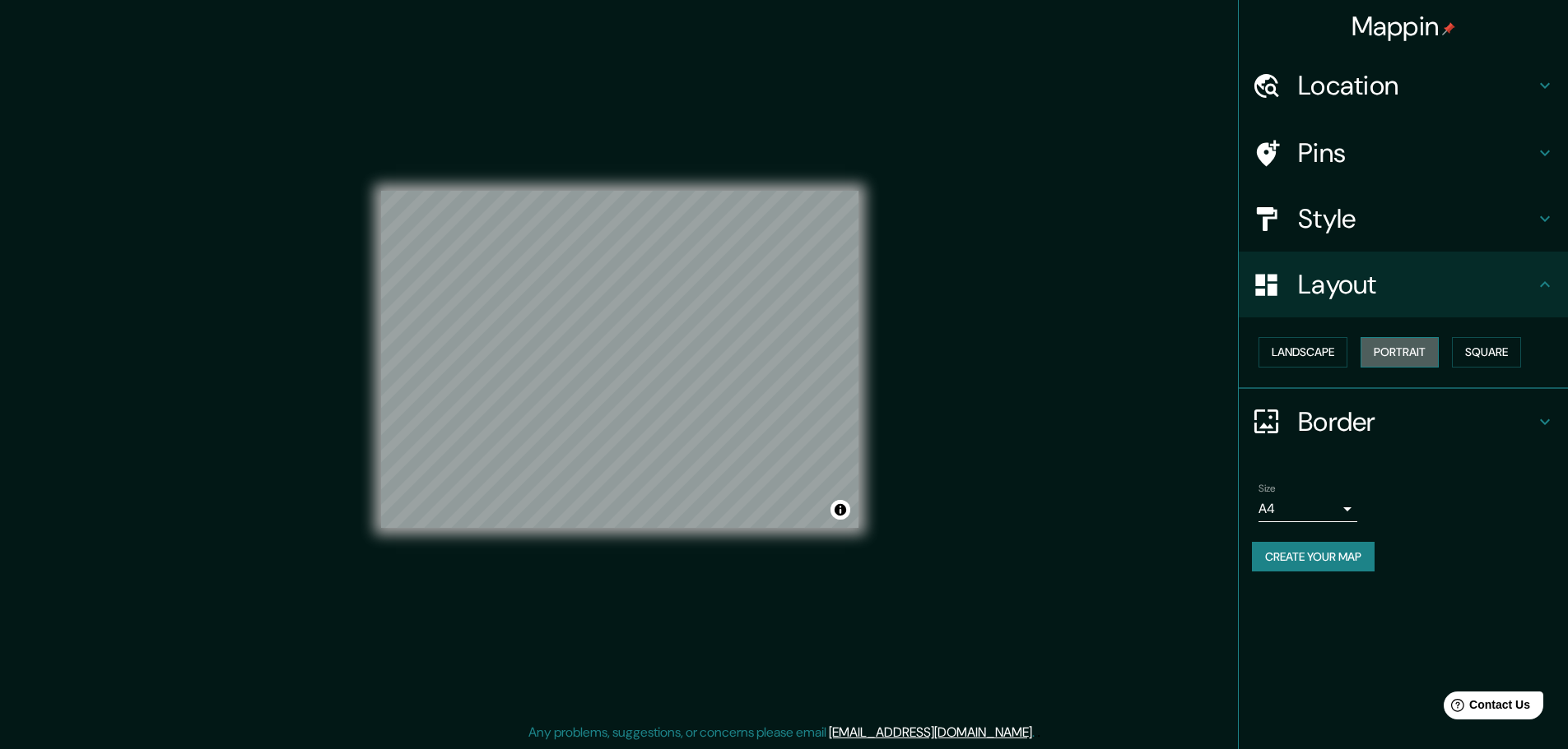
click at [1380, 354] on button "Portrait" at bounding box center [1399, 352] width 78 height 30
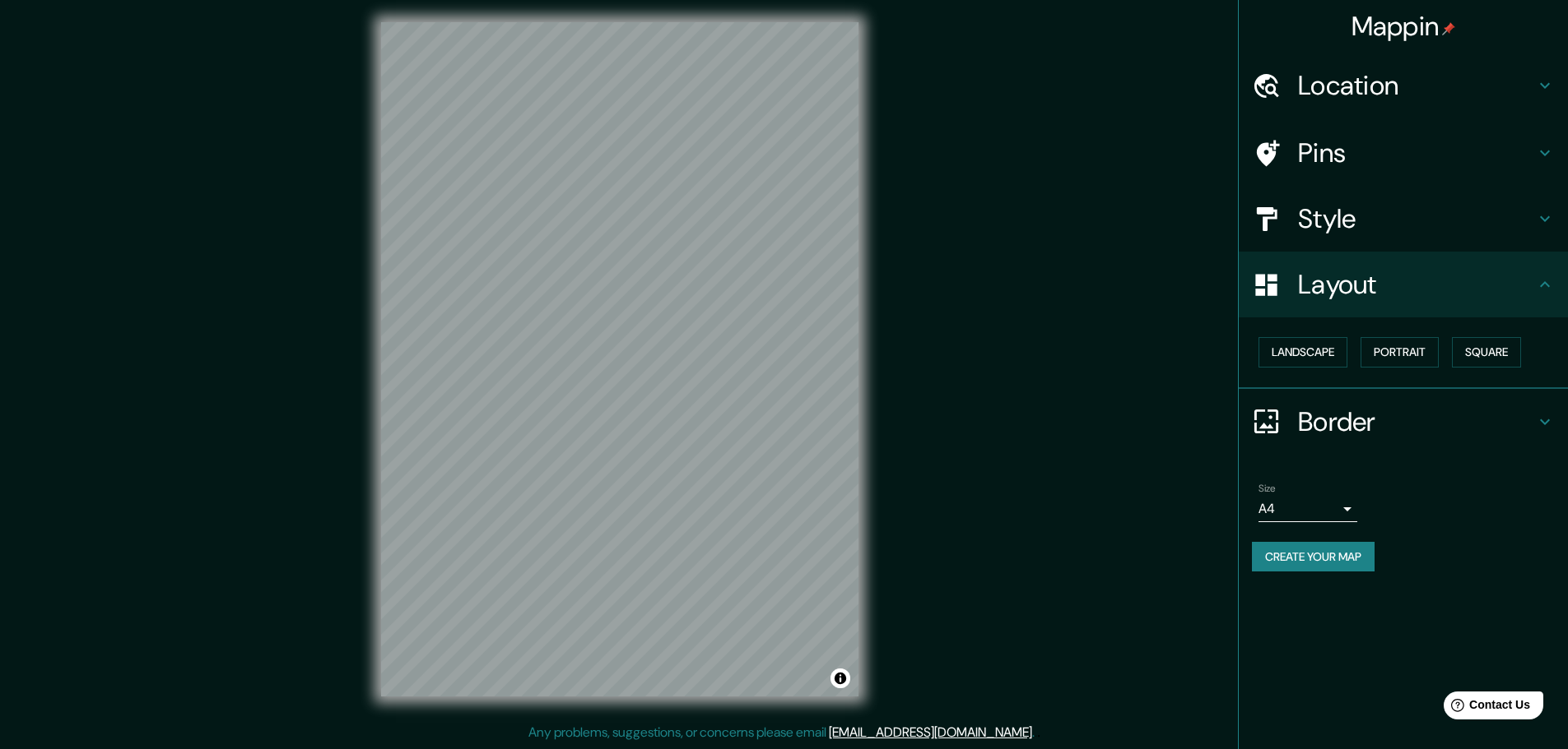
click at [1465, 292] on h4 "Layout" at bounding box center [1415, 284] width 237 height 33
click at [1438, 426] on h4 "Border" at bounding box center [1415, 421] width 237 height 33
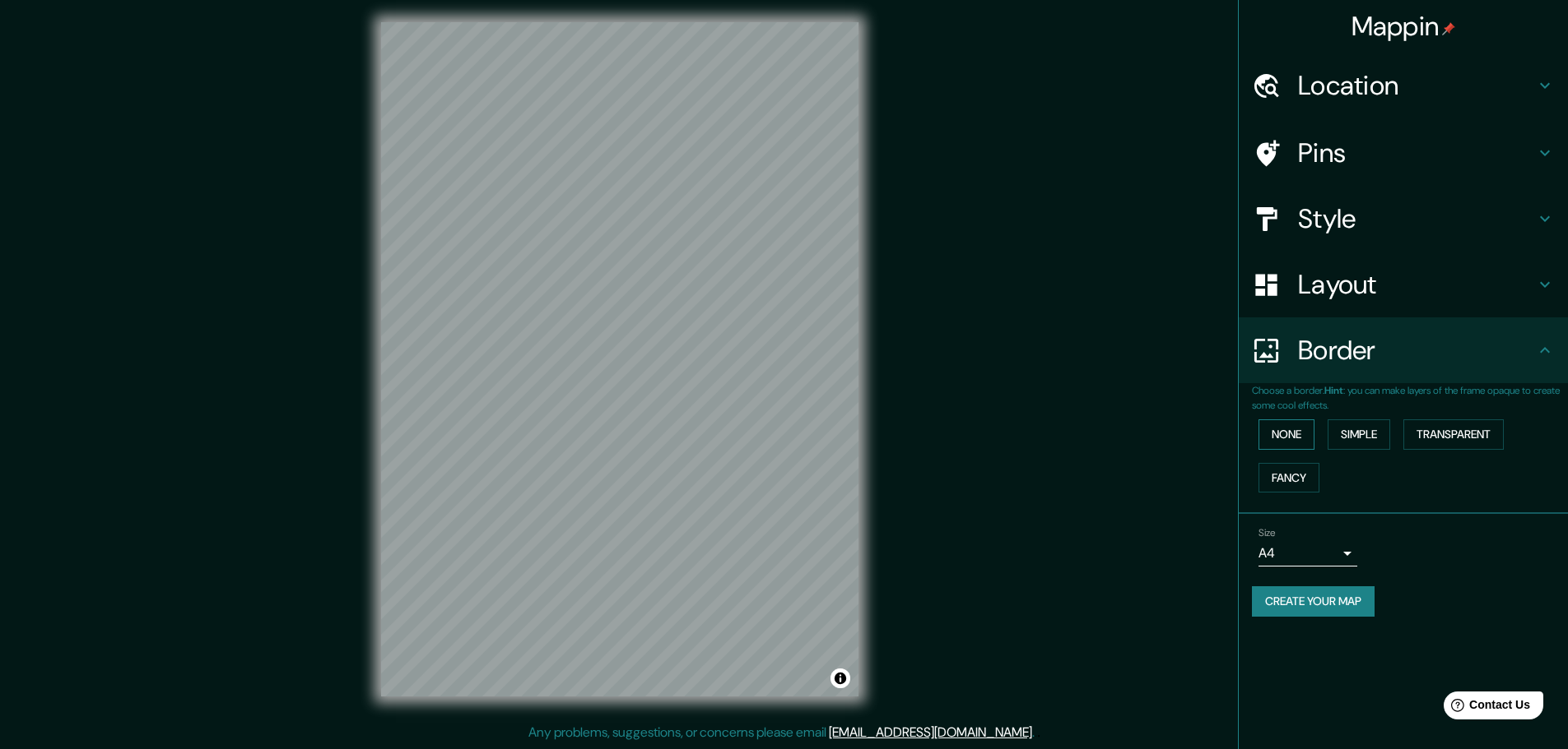
click at [1313, 446] on button "None" at bounding box center [1286, 435] width 56 height 30
click at [1366, 431] on button "Simple" at bounding box center [1359, 435] width 62 height 30
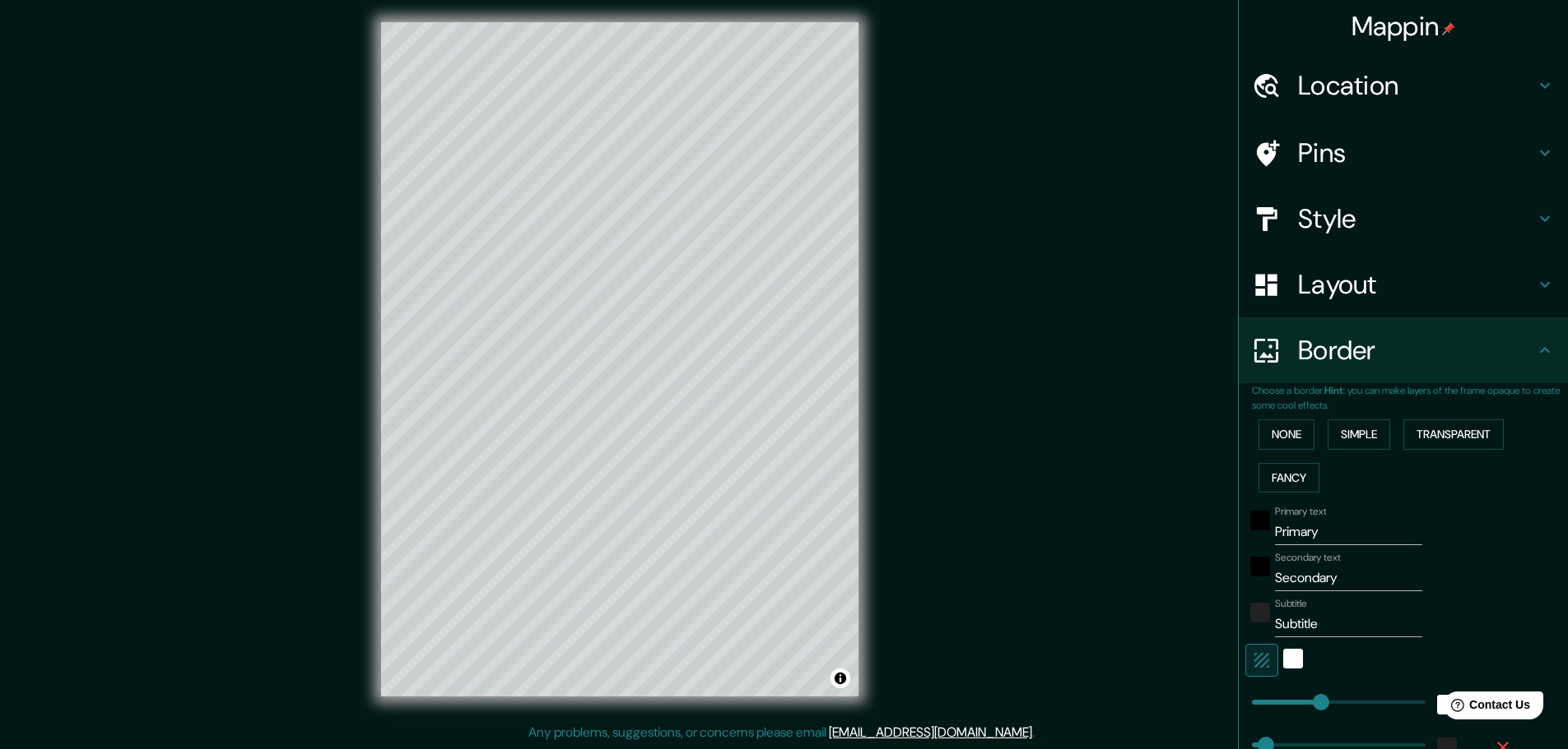
click at [1282, 461] on div "None Simple Transparent Fancy" at bounding box center [1410, 456] width 316 height 86
click at [1275, 479] on button "Fancy" at bounding box center [1289, 479] width 61 height 30
click at [1408, 434] on button "Transparent" at bounding box center [1453, 435] width 100 height 30
click at [1259, 447] on button "None" at bounding box center [1286, 435] width 56 height 30
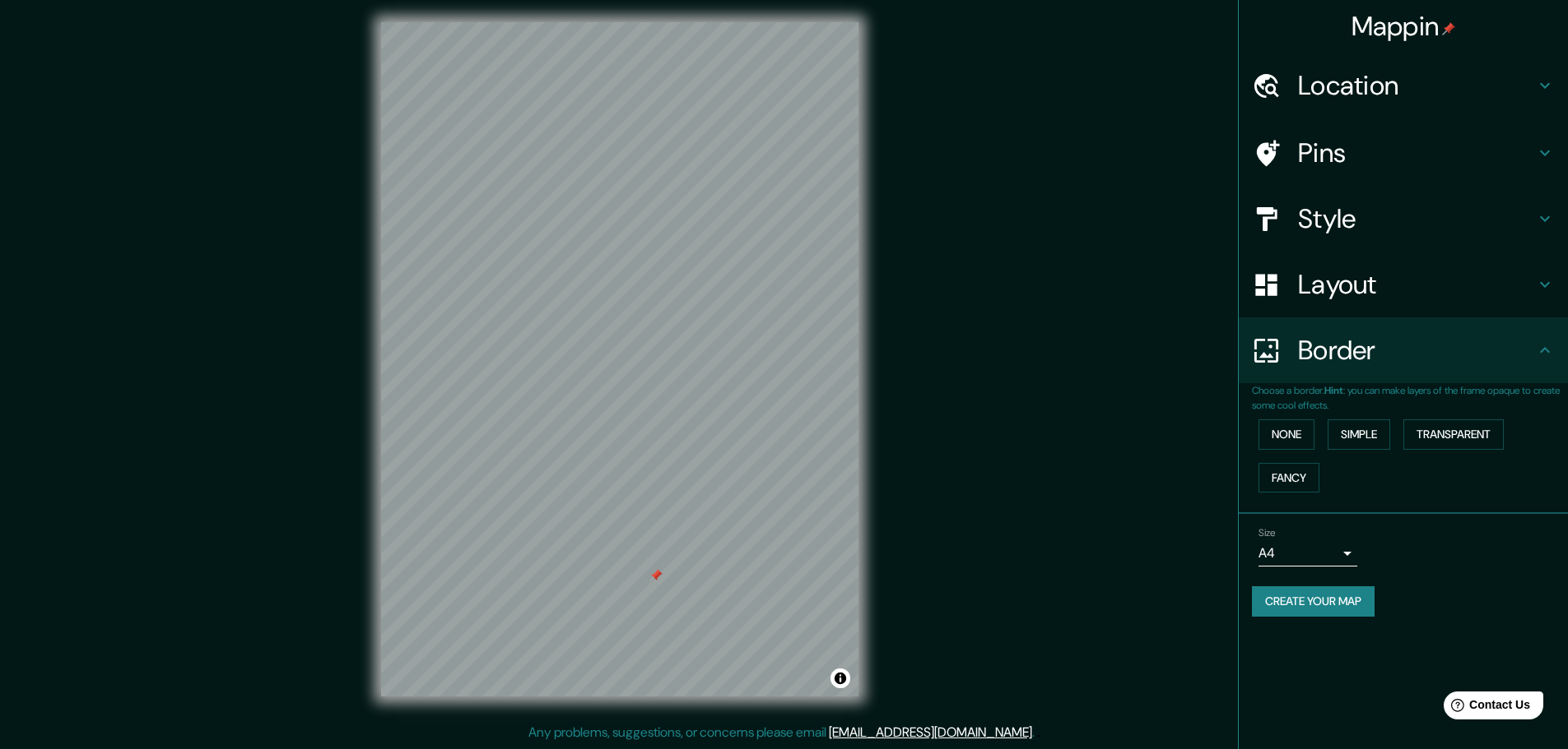
click at [1338, 350] on h4 "Border" at bounding box center [1415, 350] width 237 height 33
click at [1308, 283] on h4 "Layout" at bounding box center [1415, 284] width 237 height 33
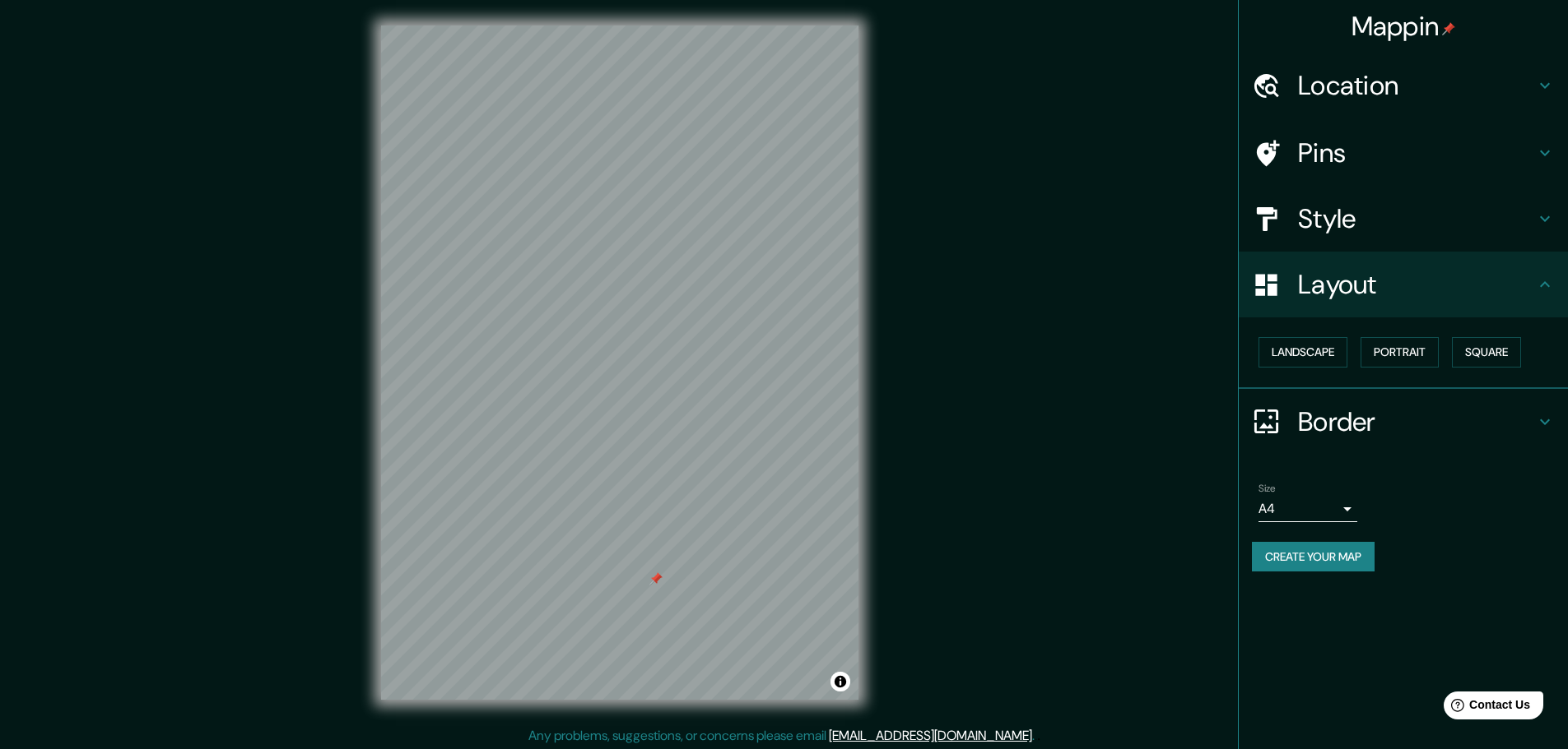
scroll to position [0, 0]
click at [1347, 144] on h4 "Pins" at bounding box center [1415, 152] width 237 height 33
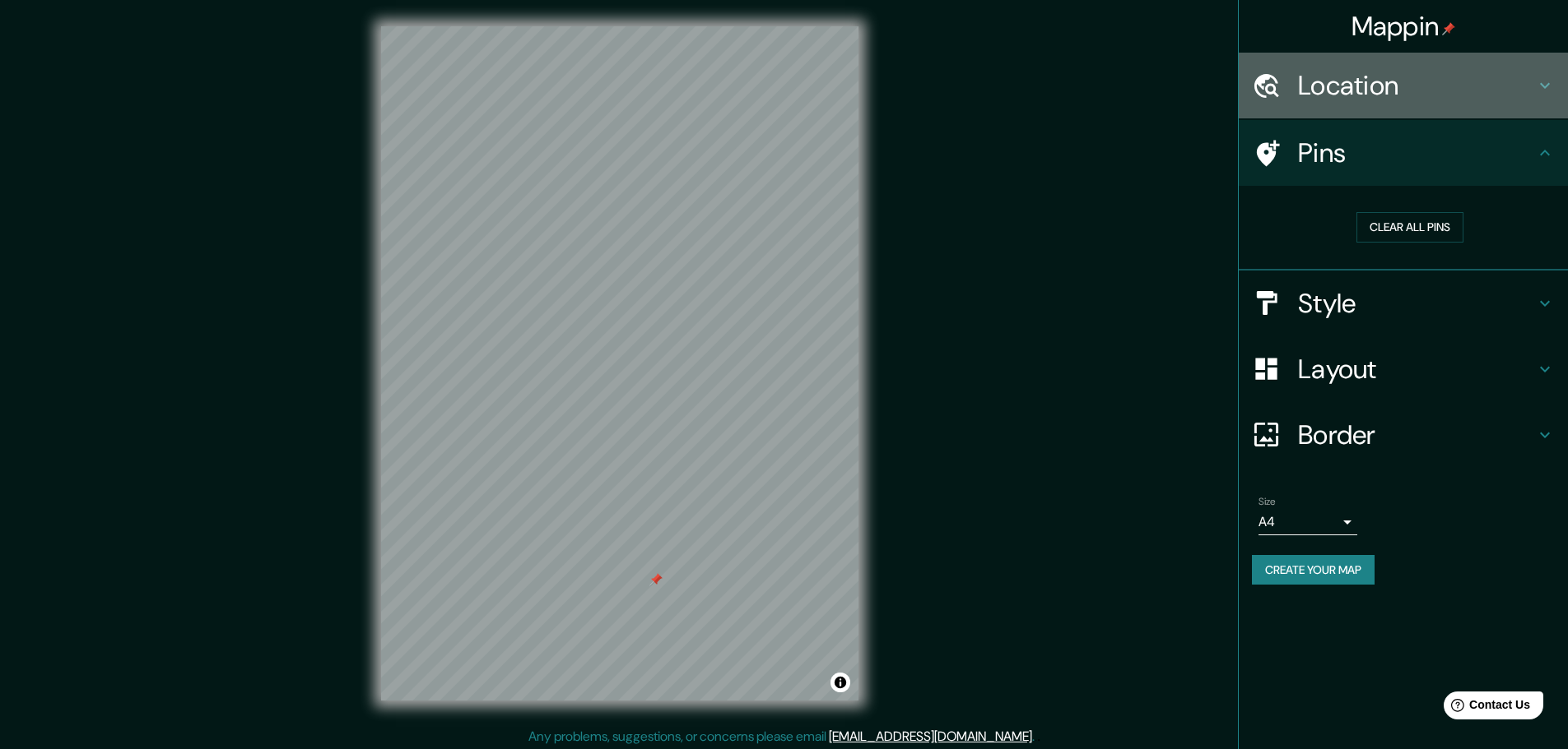
click at [1345, 83] on h4 "Location" at bounding box center [1415, 85] width 237 height 33
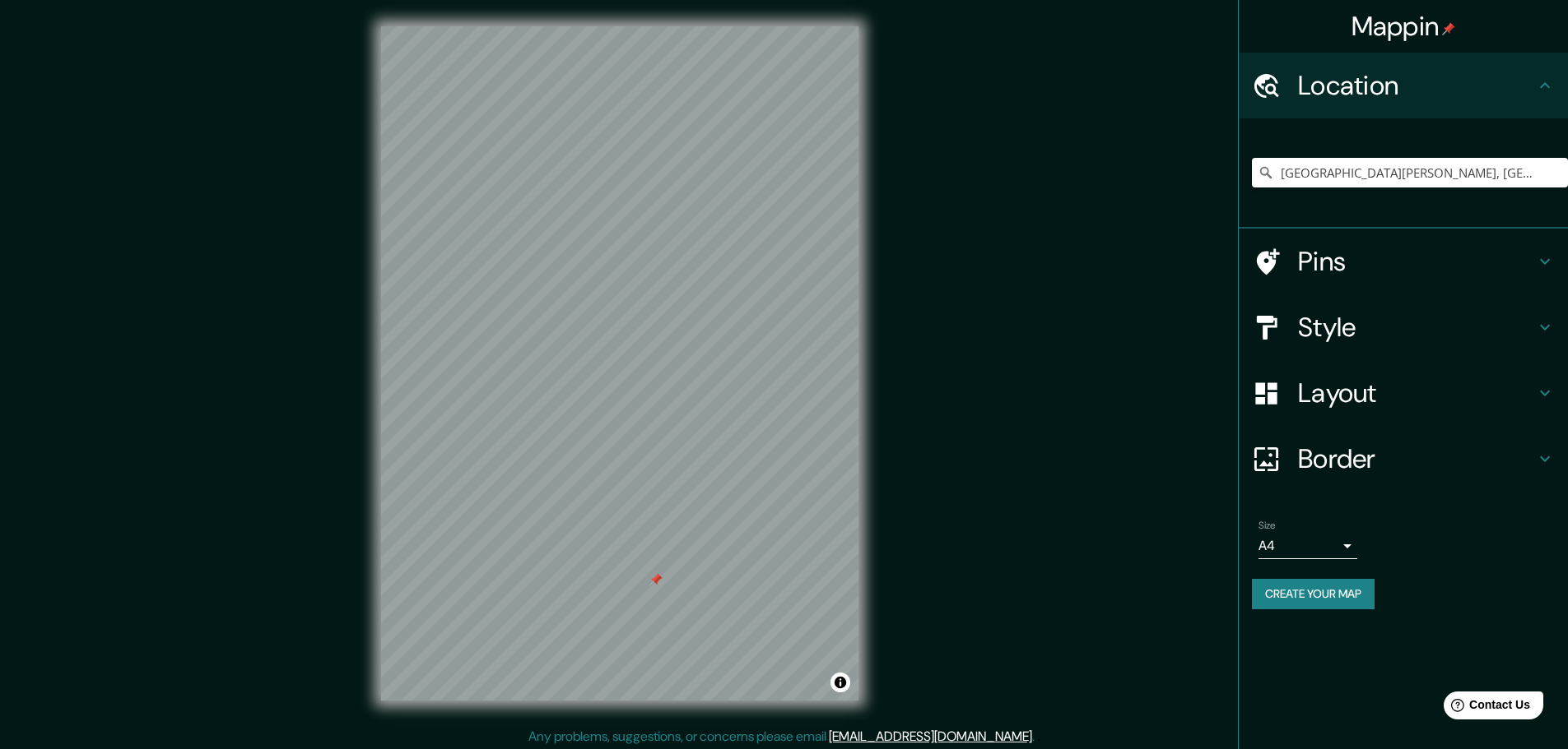
click at [1312, 309] on div "Style" at bounding box center [1403, 327] width 329 height 66
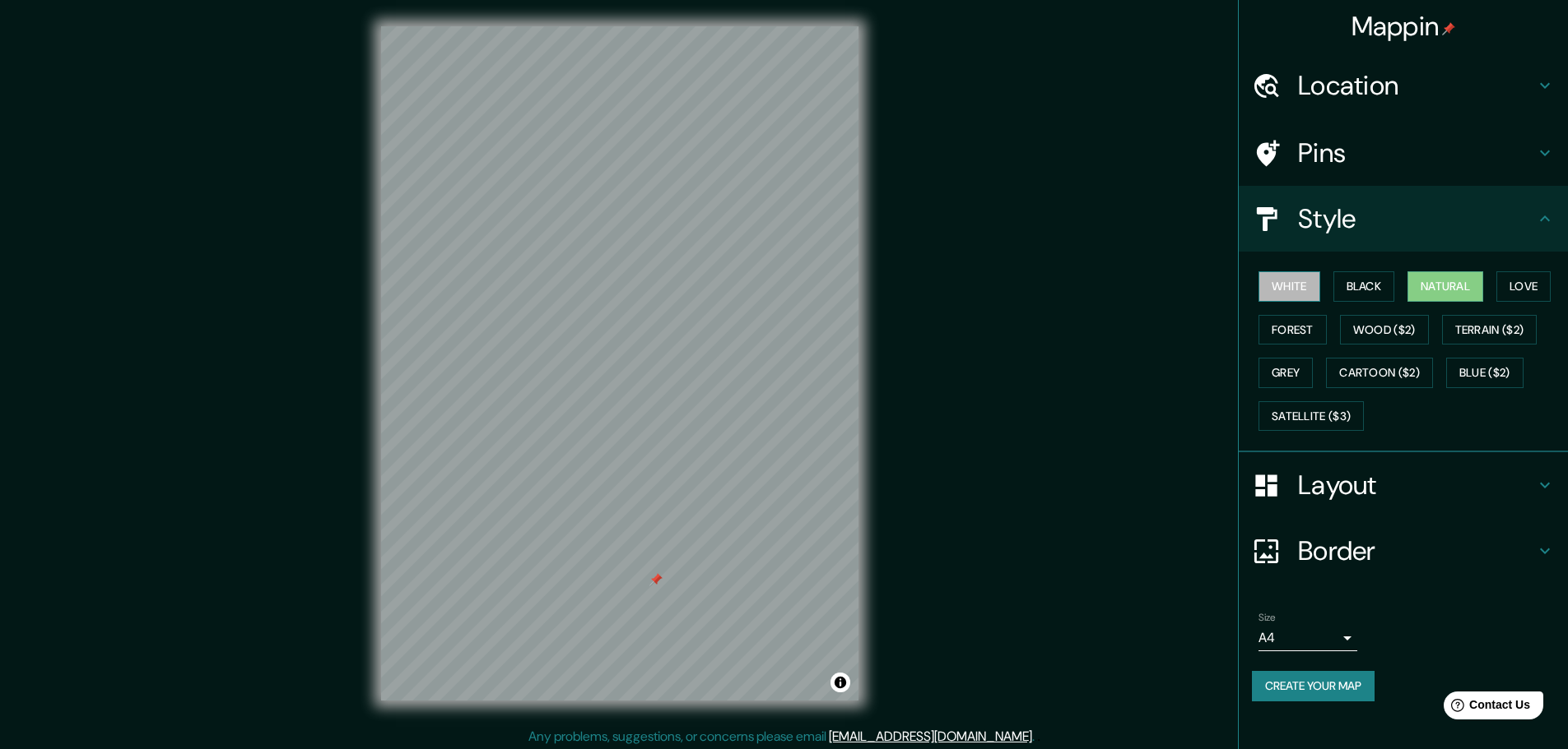
click at [1316, 289] on button "White" at bounding box center [1289, 286] width 62 height 30
click at [1344, 288] on button "Black" at bounding box center [1363, 286] width 62 height 30
click at [1430, 284] on button "Natural" at bounding box center [1445, 286] width 76 height 30
click at [1289, 297] on button "White" at bounding box center [1289, 286] width 62 height 30
click at [1451, 292] on button "Natural" at bounding box center [1445, 286] width 76 height 30
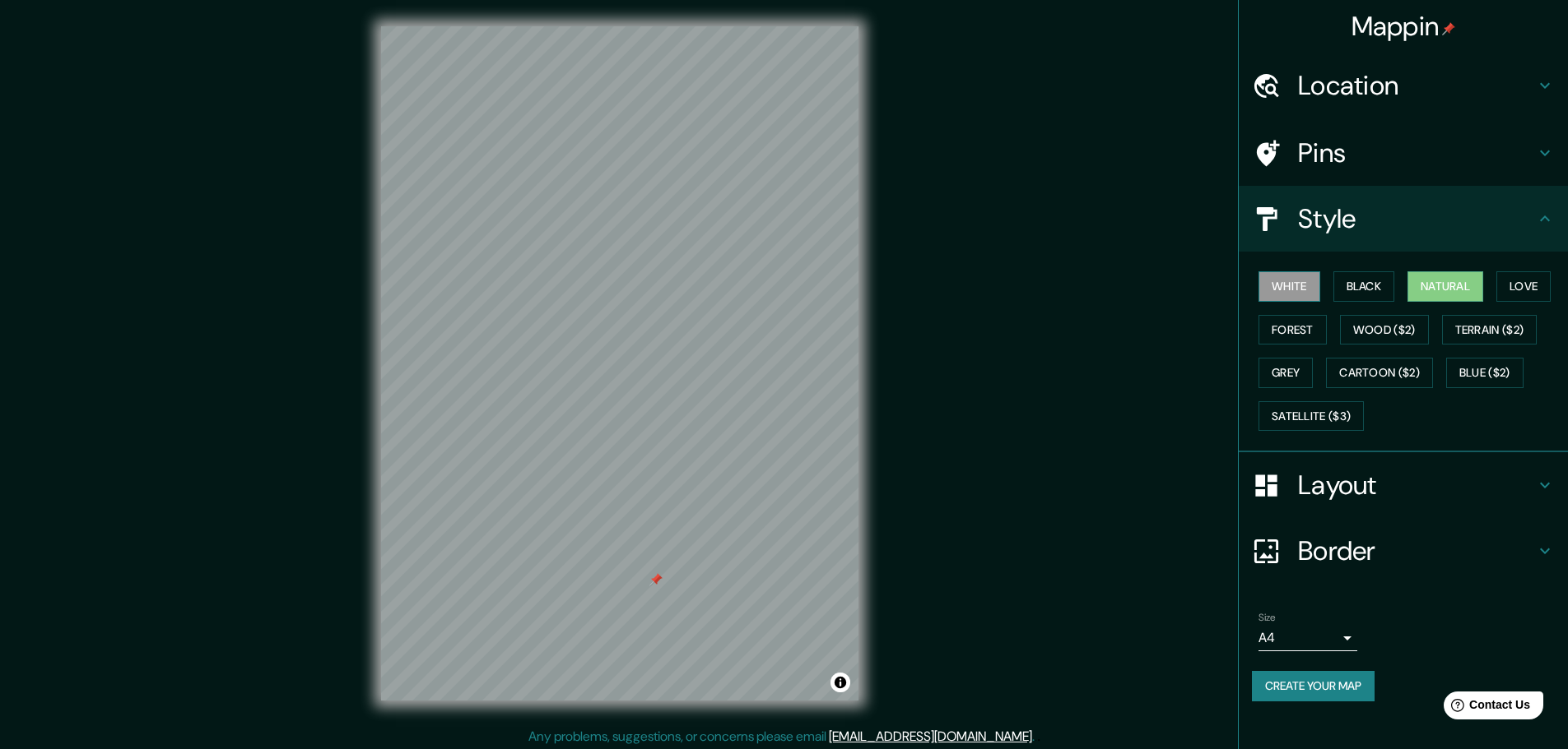
click at [1295, 289] on button "White" at bounding box center [1289, 286] width 62 height 30
click at [1444, 279] on button "Natural" at bounding box center [1445, 286] width 76 height 30
click at [1270, 292] on button "White" at bounding box center [1289, 286] width 62 height 30
click at [1461, 299] on button "Natural" at bounding box center [1445, 286] width 76 height 30
click at [1296, 286] on button "White" at bounding box center [1289, 286] width 62 height 30
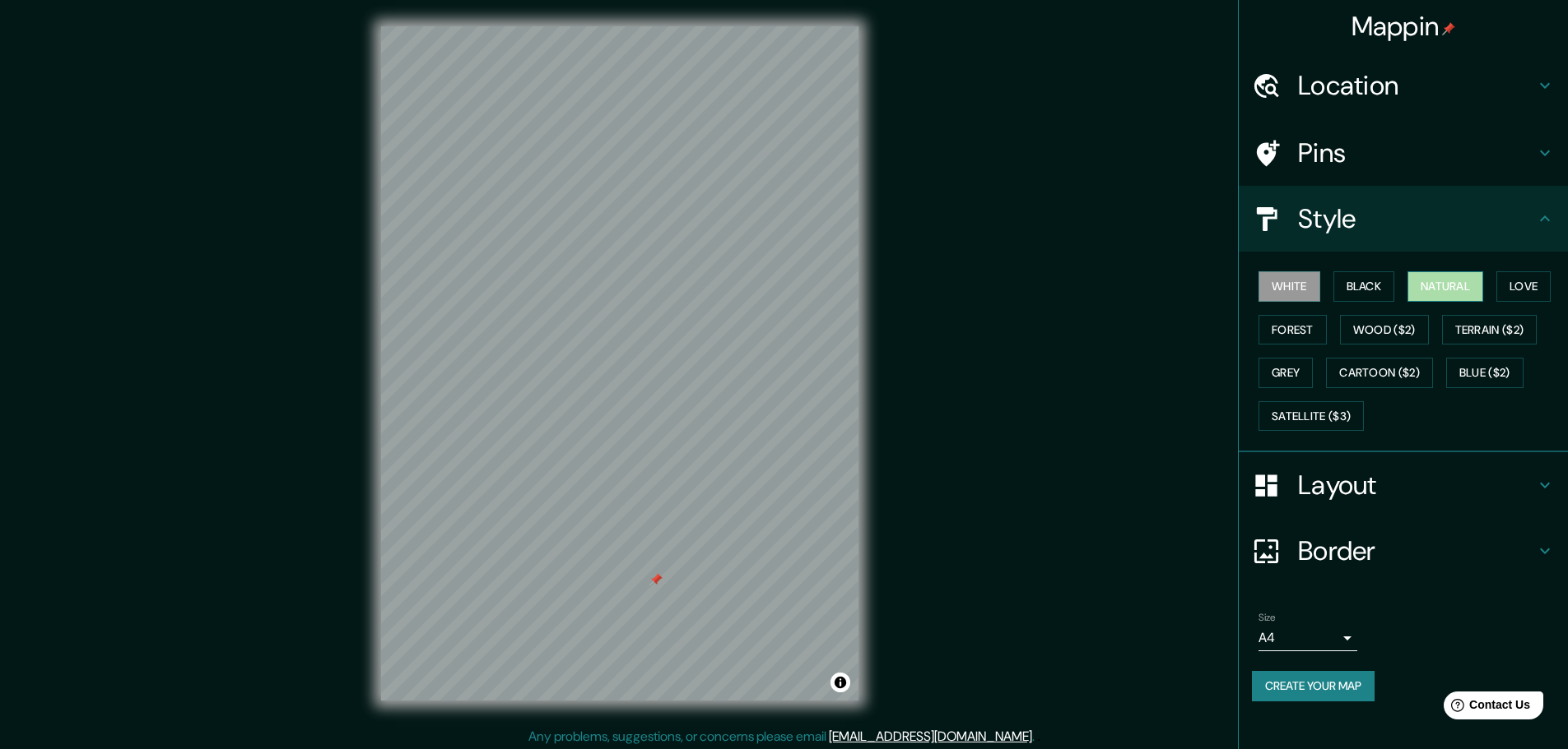
click at [1446, 276] on button "Natural" at bounding box center [1445, 286] width 76 height 30
click at [1300, 276] on button "White" at bounding box center [1289, 286] width 62 height 30
click at [1430, 278] on button "Natural" at bounding box center [1445, 286] width 76 height 30
drag, startPoint x: 594, startPoint y: 585, endPoint x: 593, endPoint y: 549, distance: 36.0
click at [593, 549] on div at bounding box center [593, 543] width 13 height 13
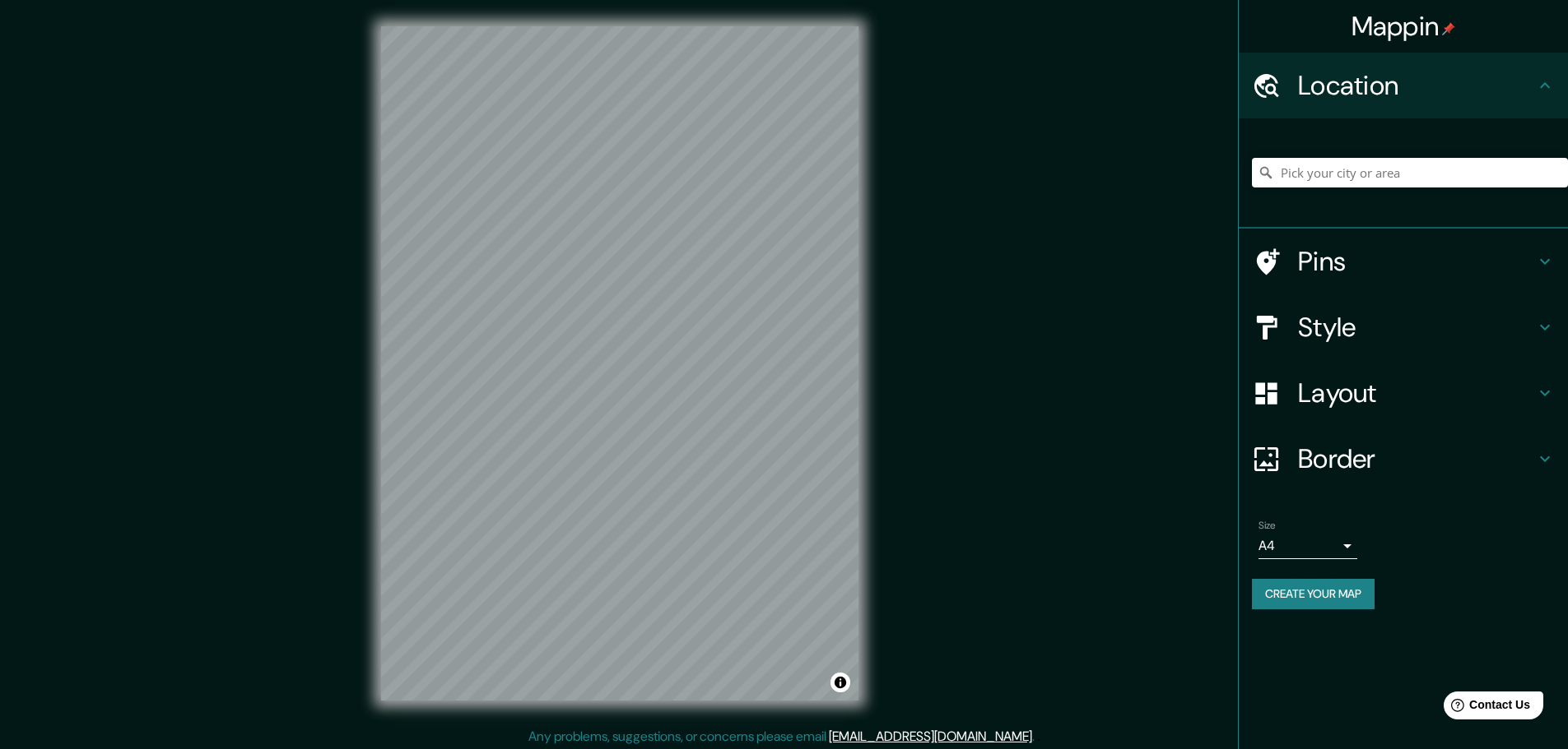
click at [1367, 279] on div "Pins" at bounding box center [1403, 261] width 329 height 66
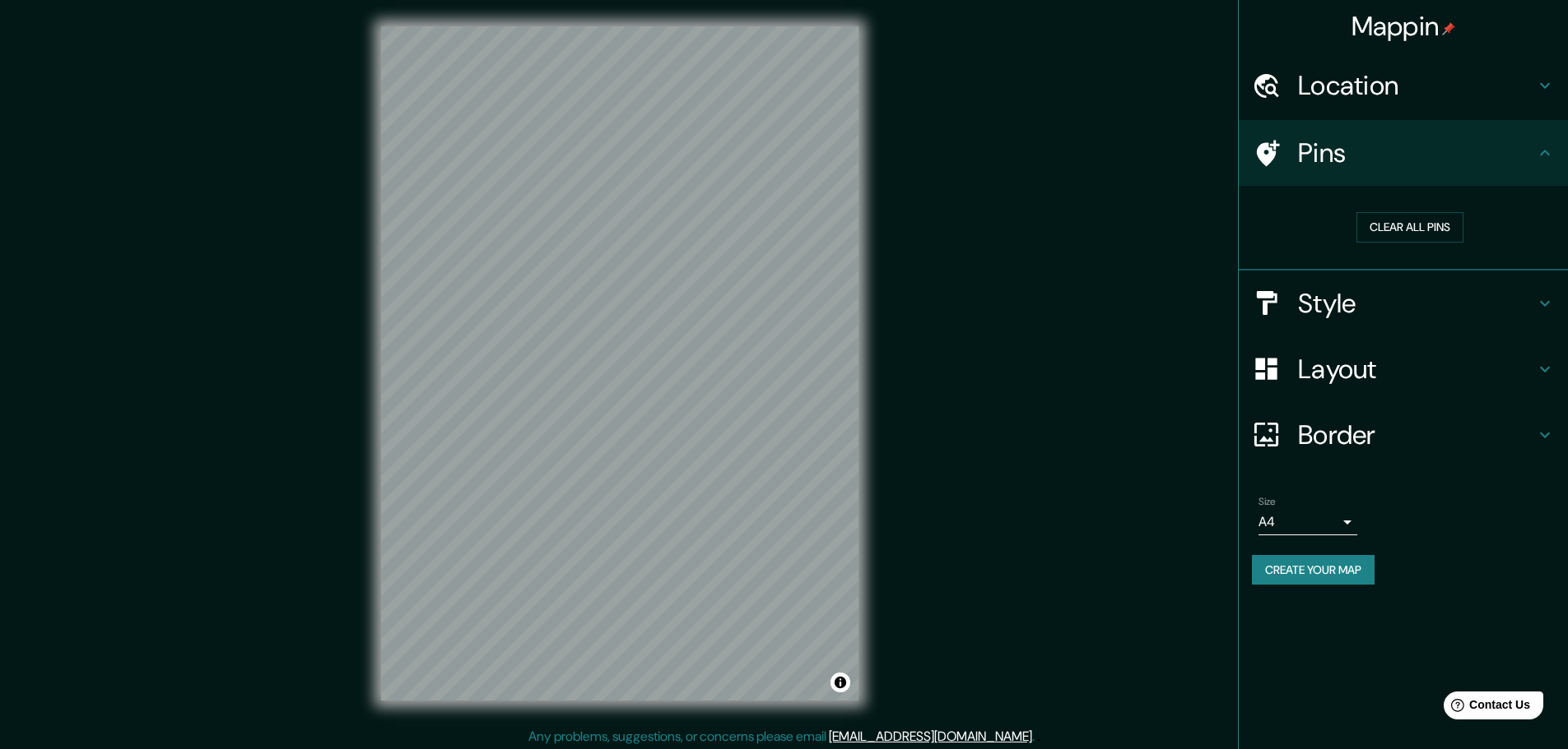
click at [1366, 150] on h4 "Pins" at bounding box center [1415, 152] width 237 height 33
click at [1354, 288] on h4 "Style" at bounding box center [1415, 303] width 237 height 33
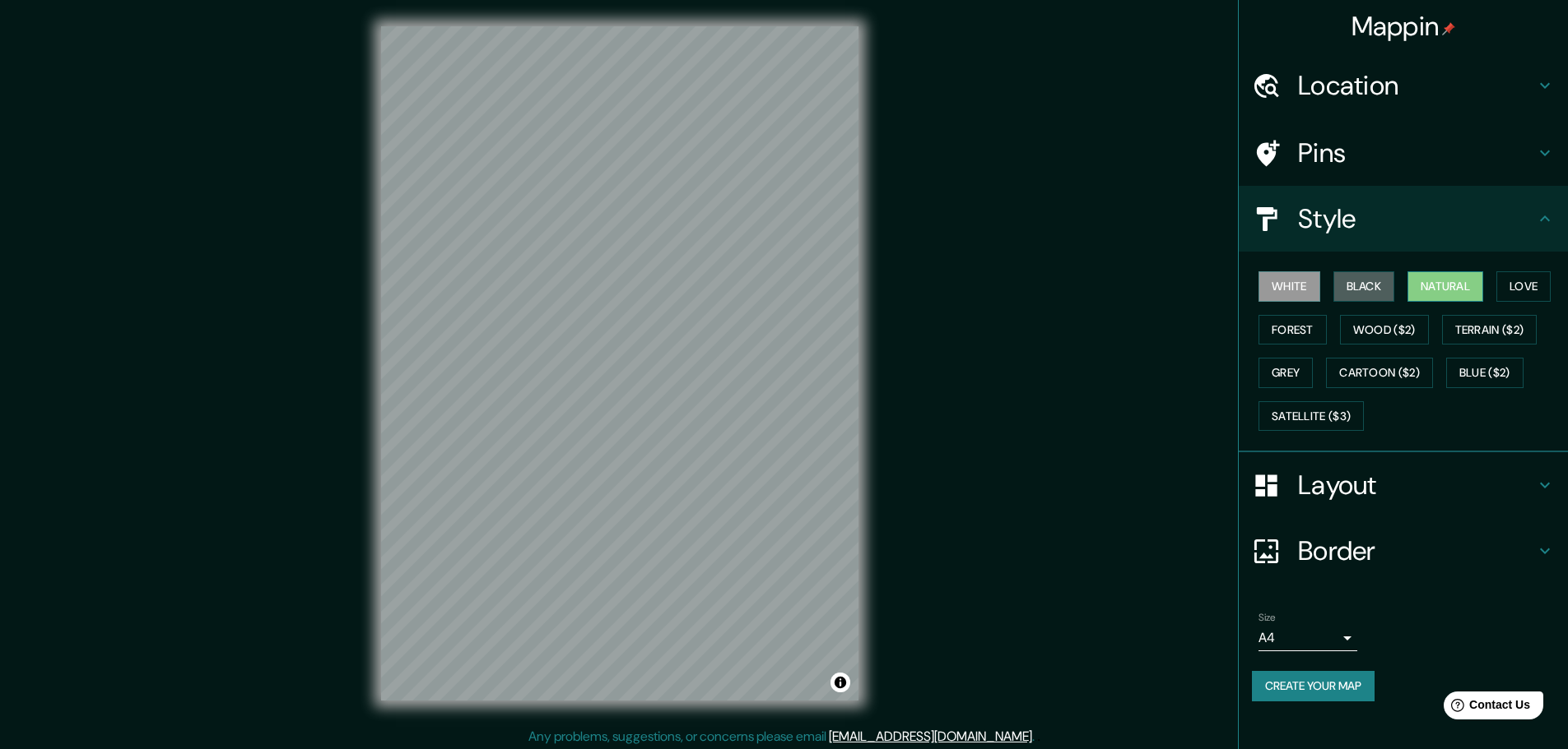
drag, startPoint x: 1374, startPoint y: 284, endPoint x: 1465, endPoint y: 281, distance: 91.0
click at [1375, 285] on button "Black" at bounding box center [1363, 286] width 62 height 30
click at [1465, 281] on button "Natural" at bounding box center [1445, 286] width 76 height 30
